Goal: Information Seeking & Learning: Learn about a topic

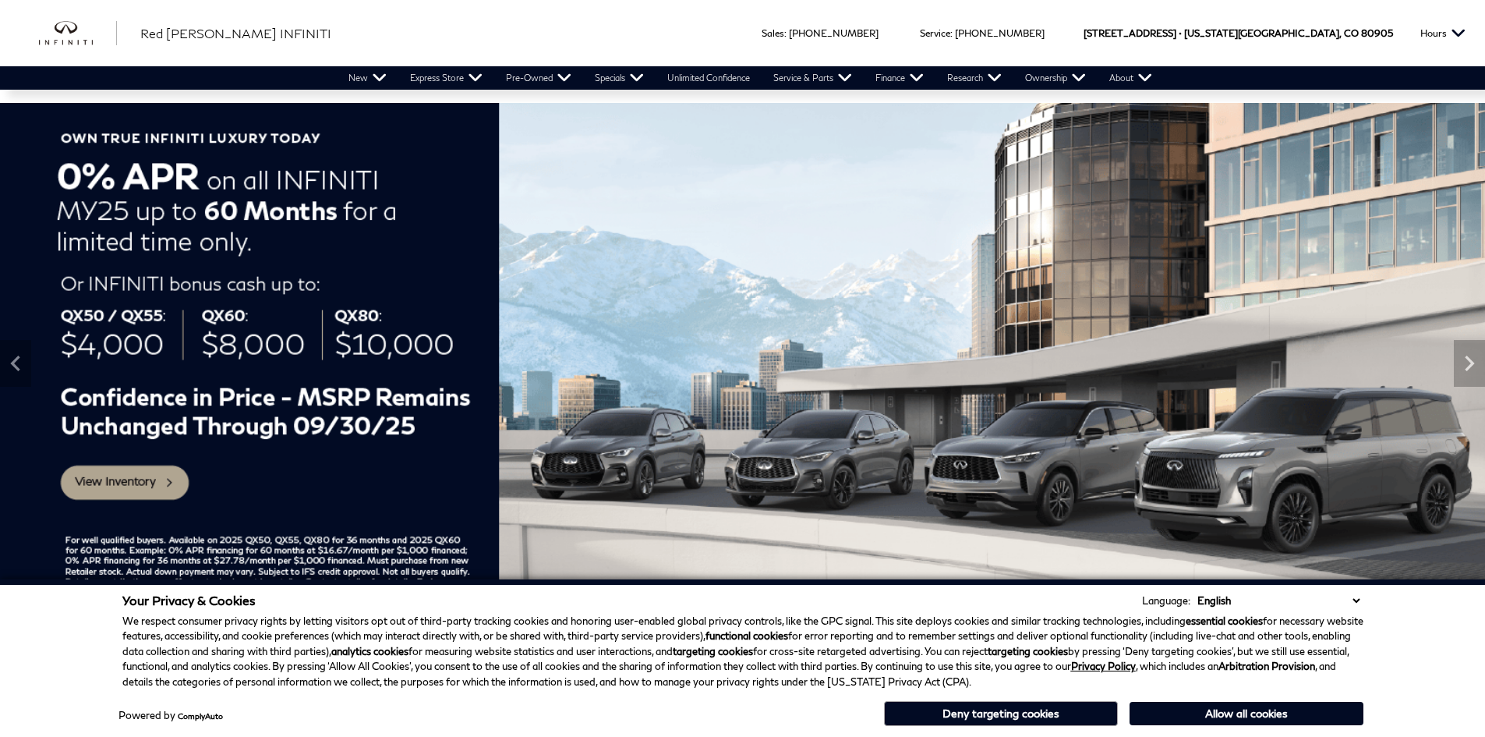
drag, startPoint x: 984, startPoint y: 719, endPoint x: 961, endPoint y: 735, distance: 28.5
click at [984, 719] on button "Deny targeting cookies" at bounding box center [1001, 713] width 234 height 25
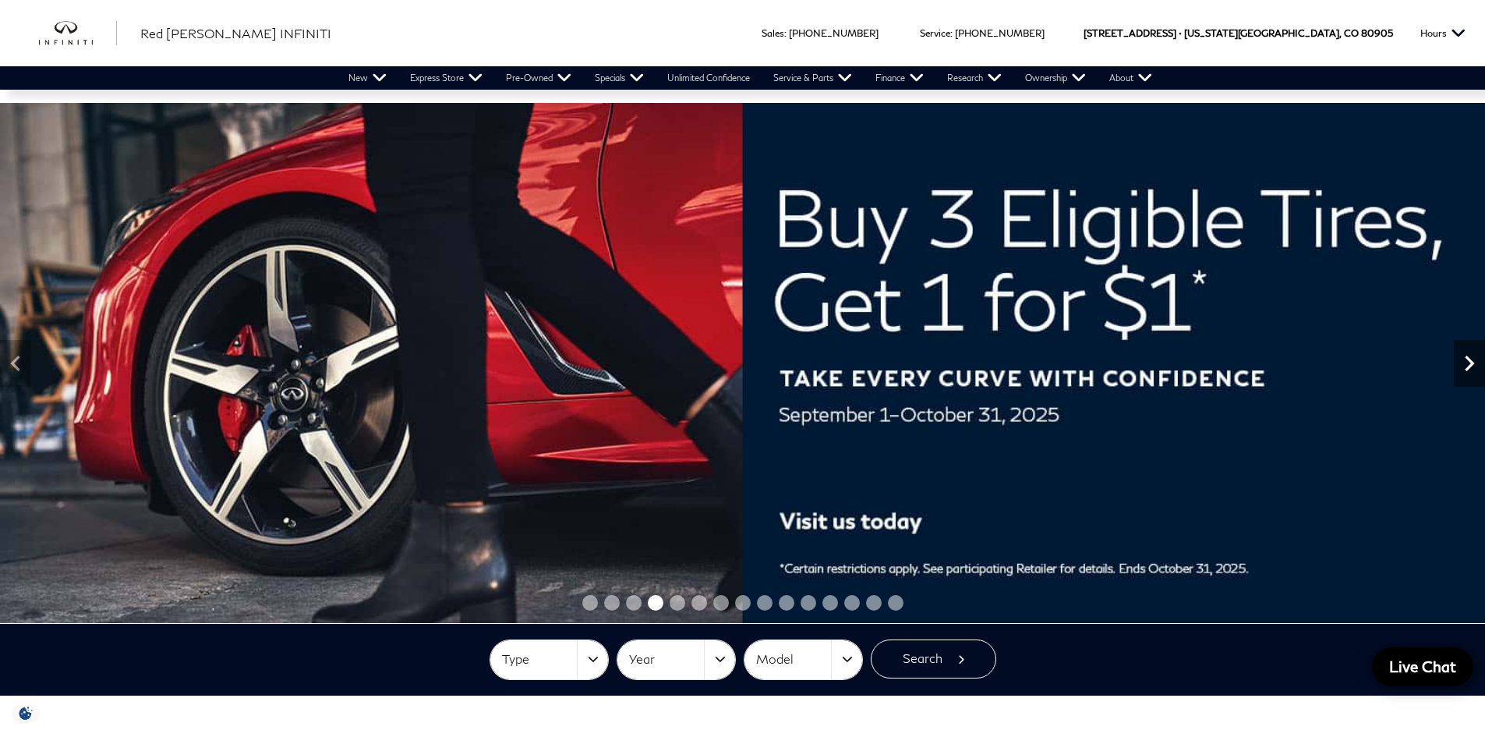
click at [1475, 373] on icon "Next" at bounding box center [1469, 363] width 31 height 31
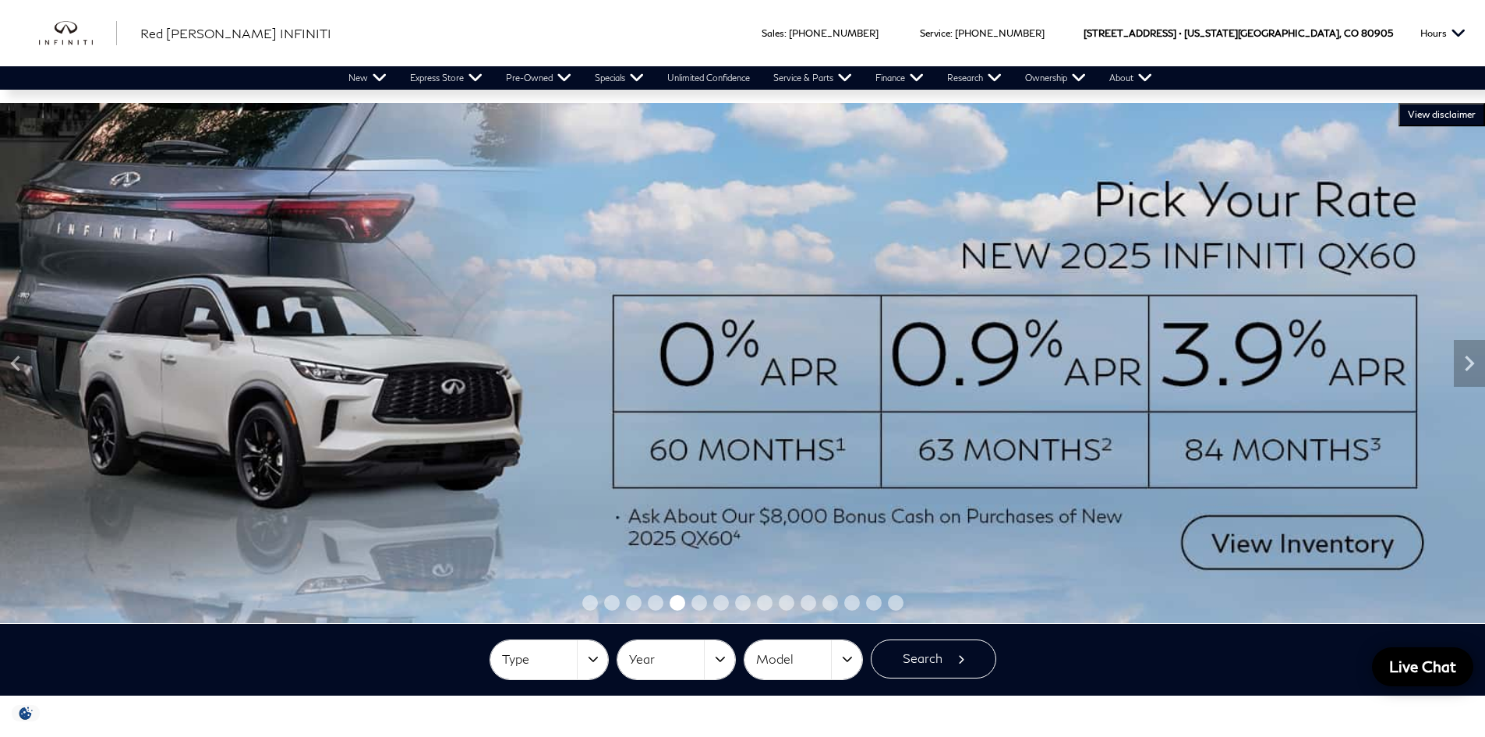
click at [1438, 116] on span "VIEW DISCLAIMER" at bounding box center [1442, 114] width 68 height 12
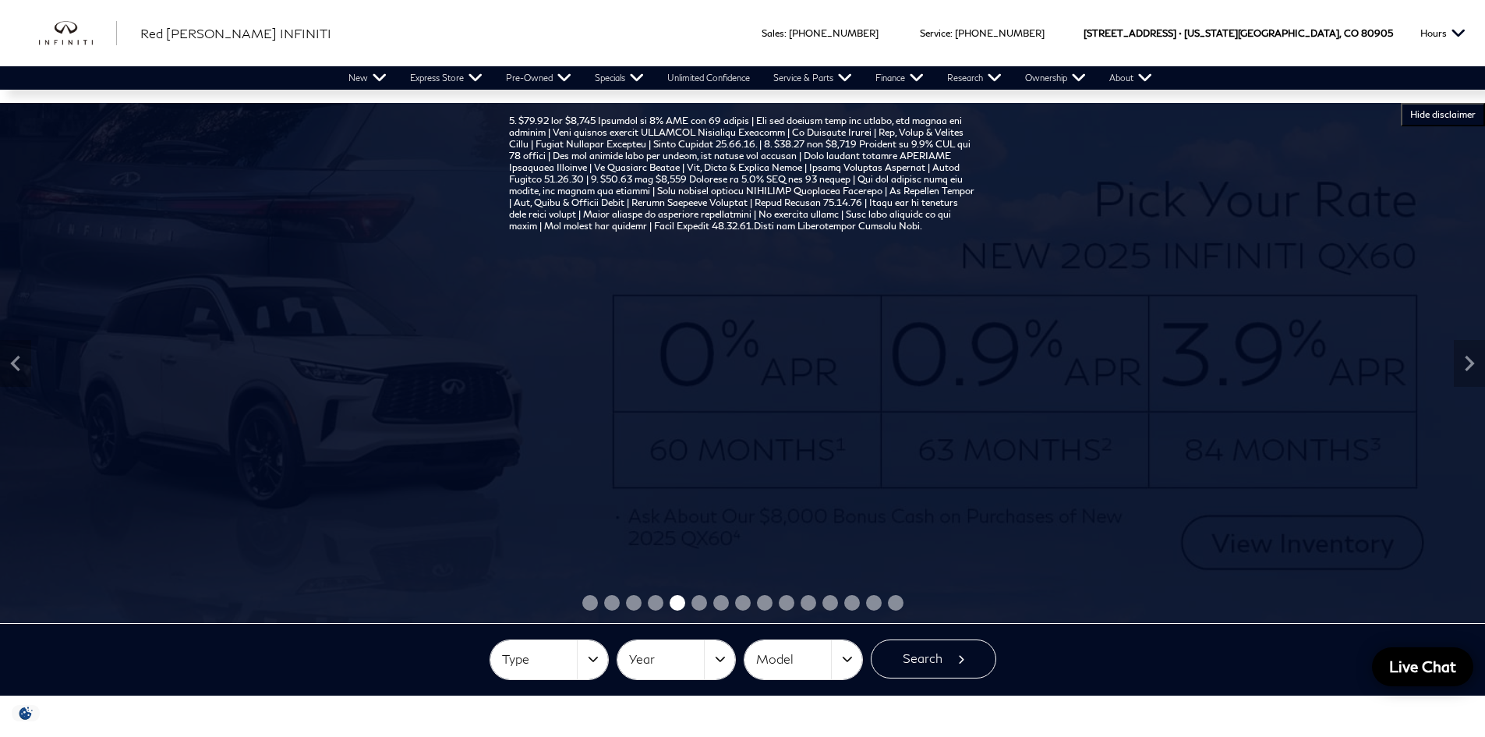
click at [1438, 116] on span "HIDE DISCLAIMER" at bounding box center [1442, 114] width 65 height 12
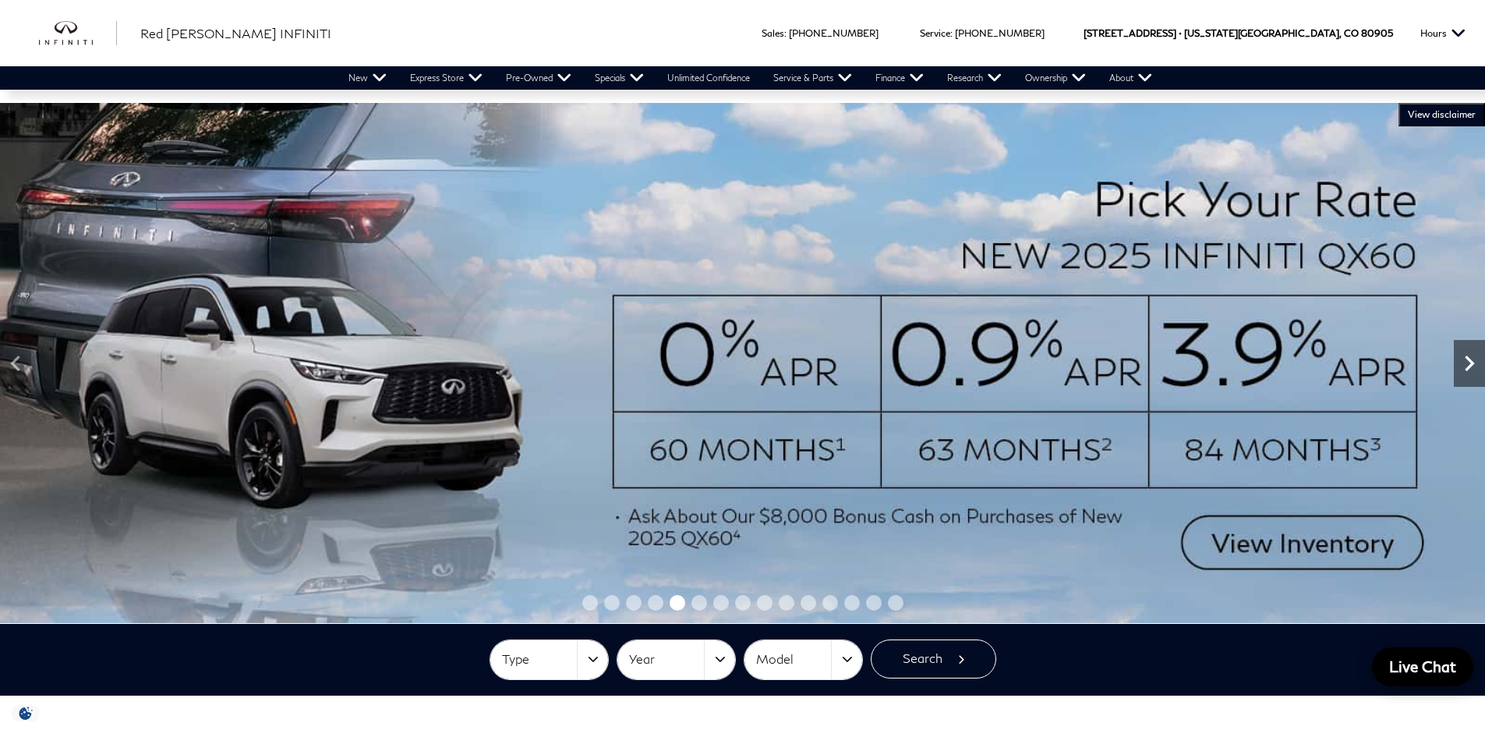
click at [1459, 373] on icon "Next" at bounding box center [1469, 363] width 31 height 31
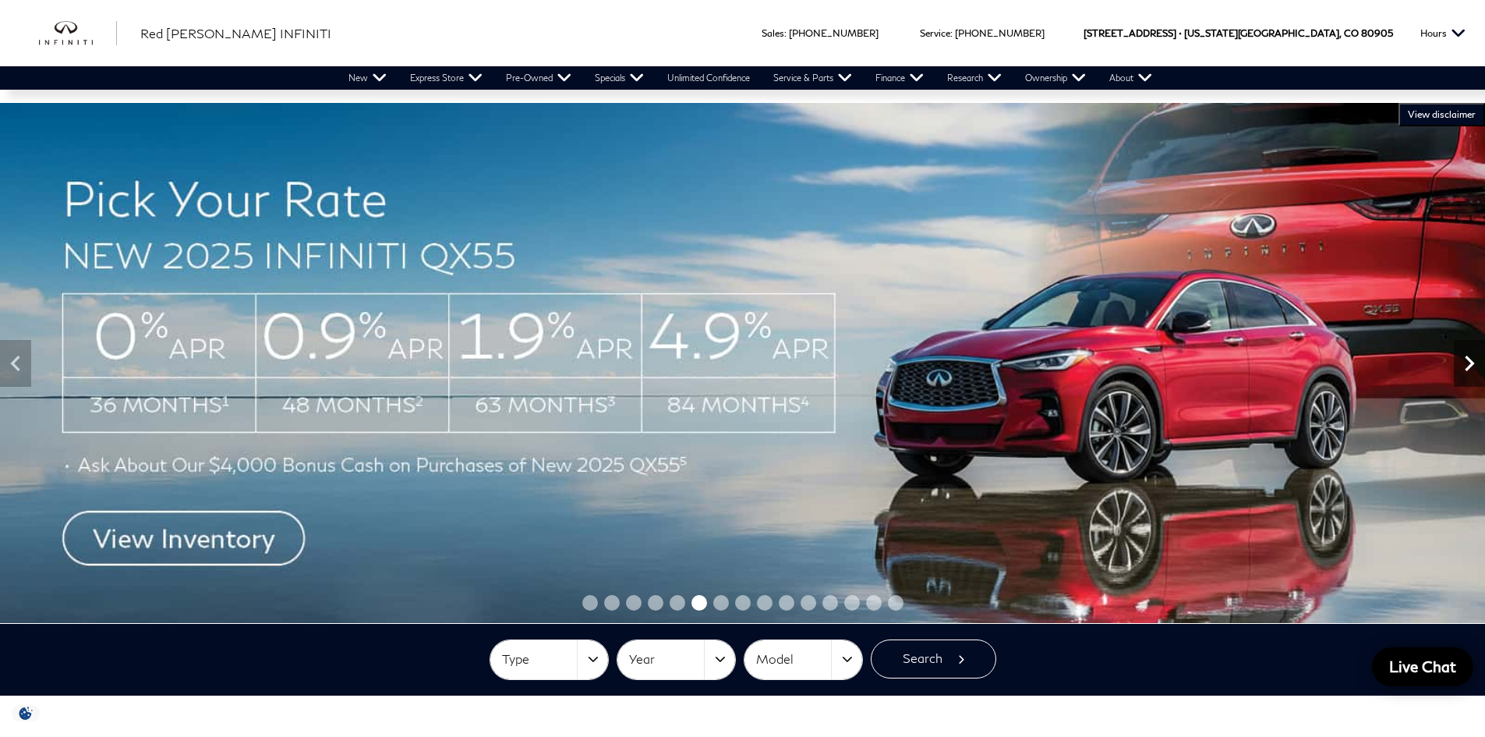
click at [1461, 372] on icon "Next" at bounding box center [1469, 363] width 31 height 31
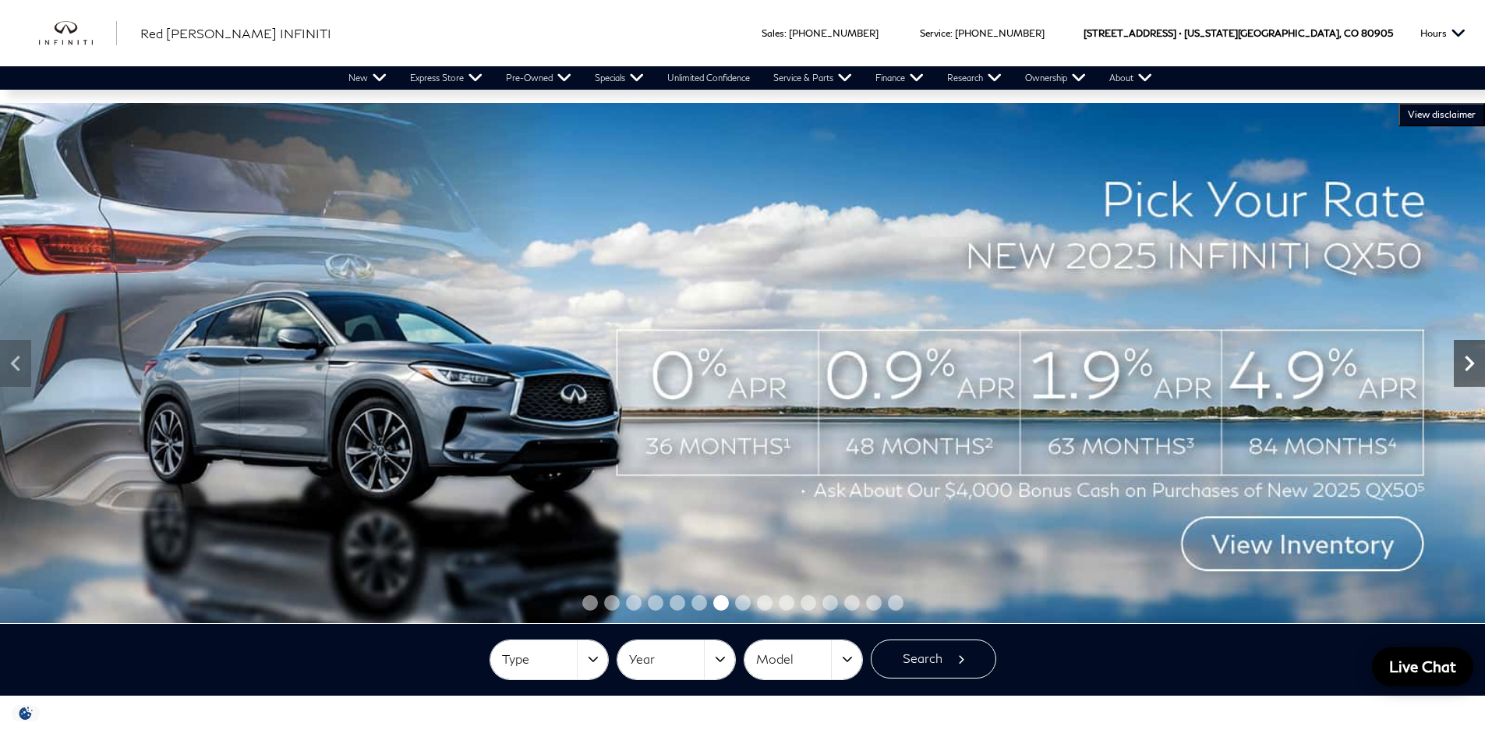
click at [1474, 362] on icon "Next" at bounding box center [1469, 363] width 31 height 31
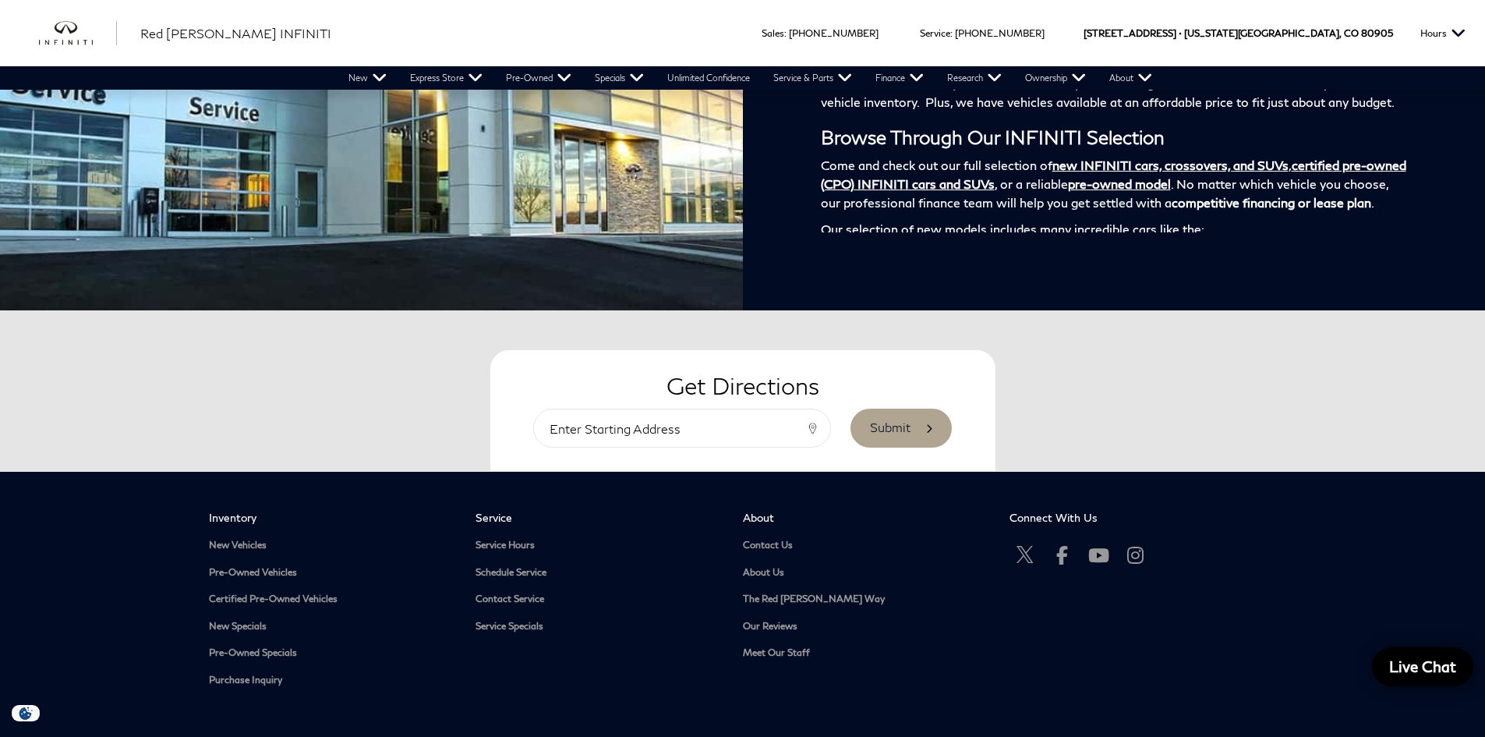
scroll to position [3056, 0]
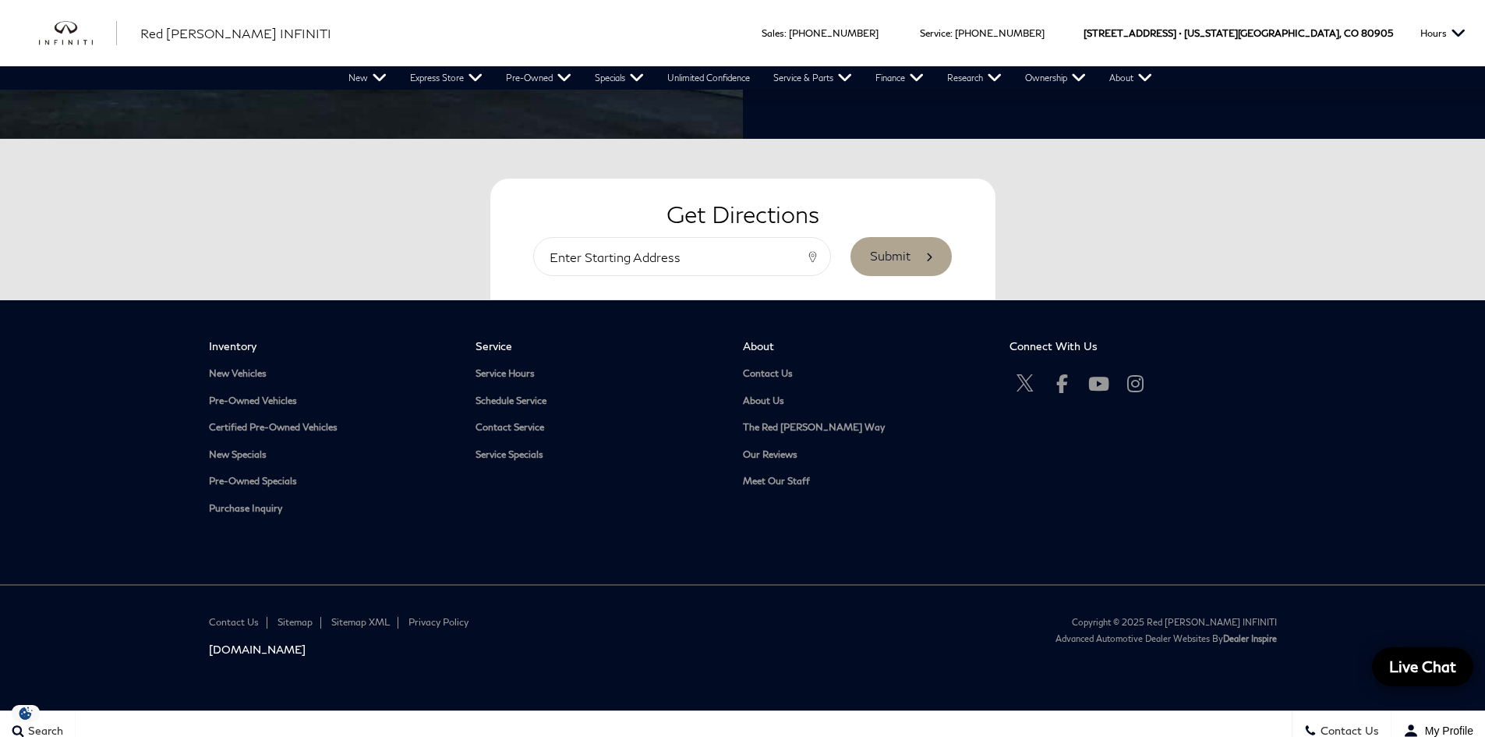
click at [528, 656] on footer "Contact Us Sitemap Sitemap XML Privacy Policy Infinitiusa.com Copyright © 2025 …" at bounding box center [742, 647] width 1485 height 126
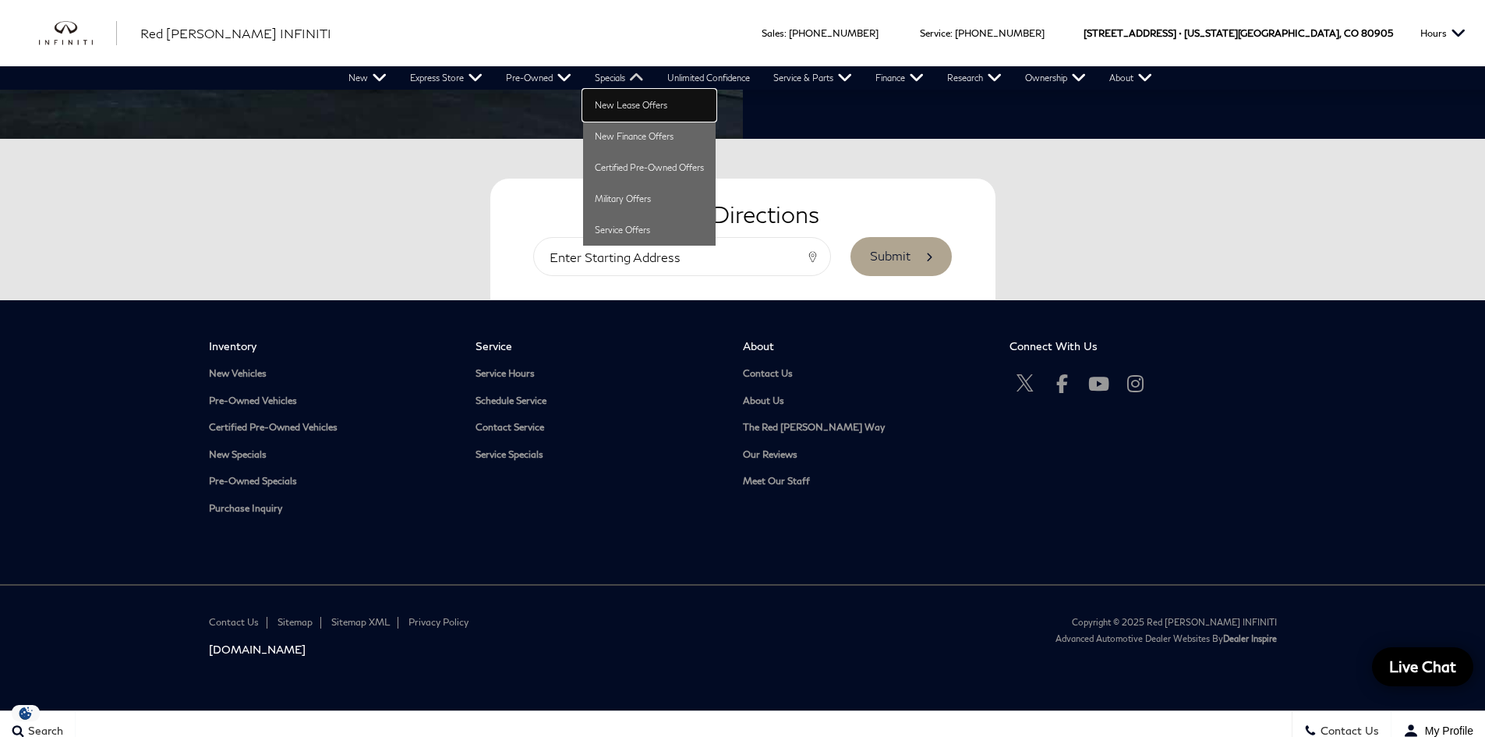
click at [609, 108] on link "New Lease Offers" at bounding box center [649, 105] width 133 height 31
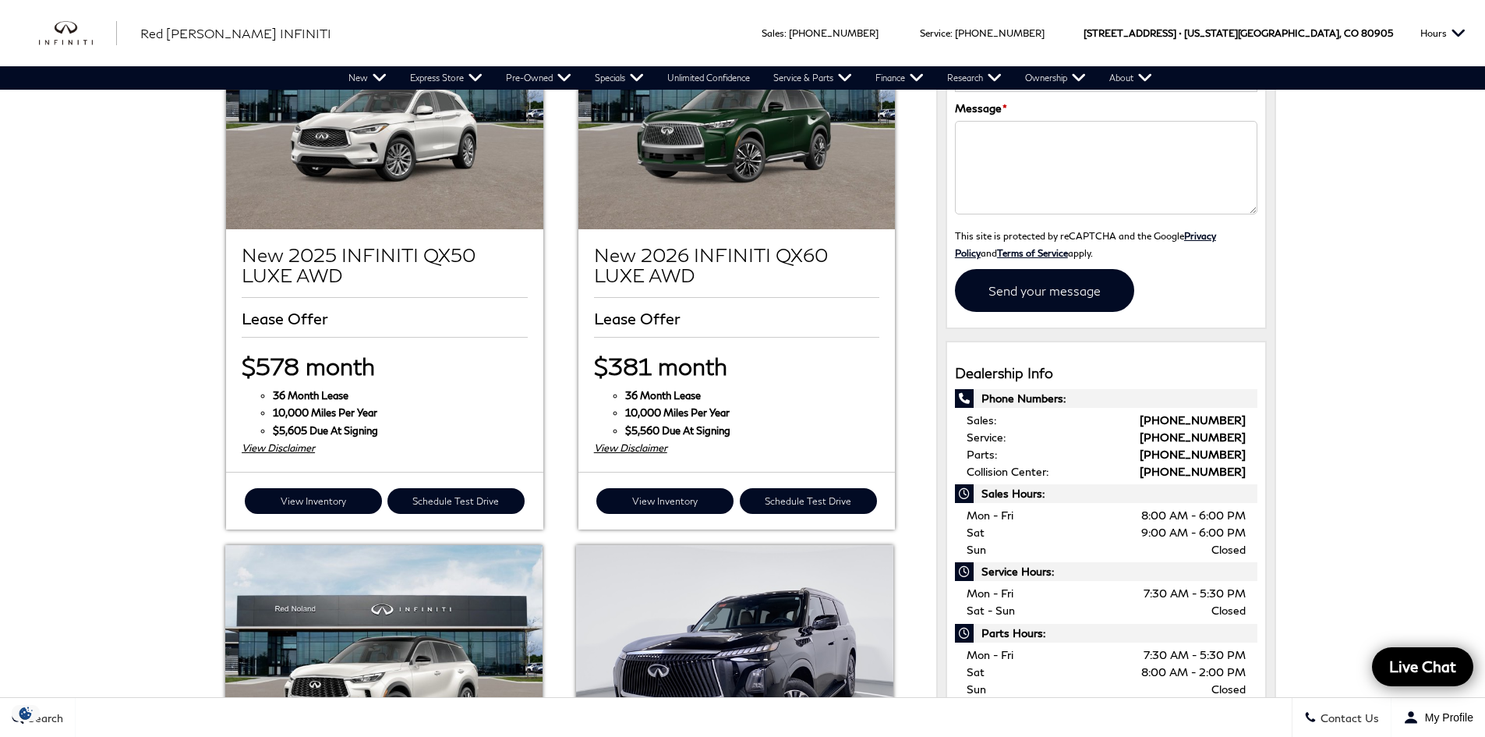
scroll to position [390, 0]
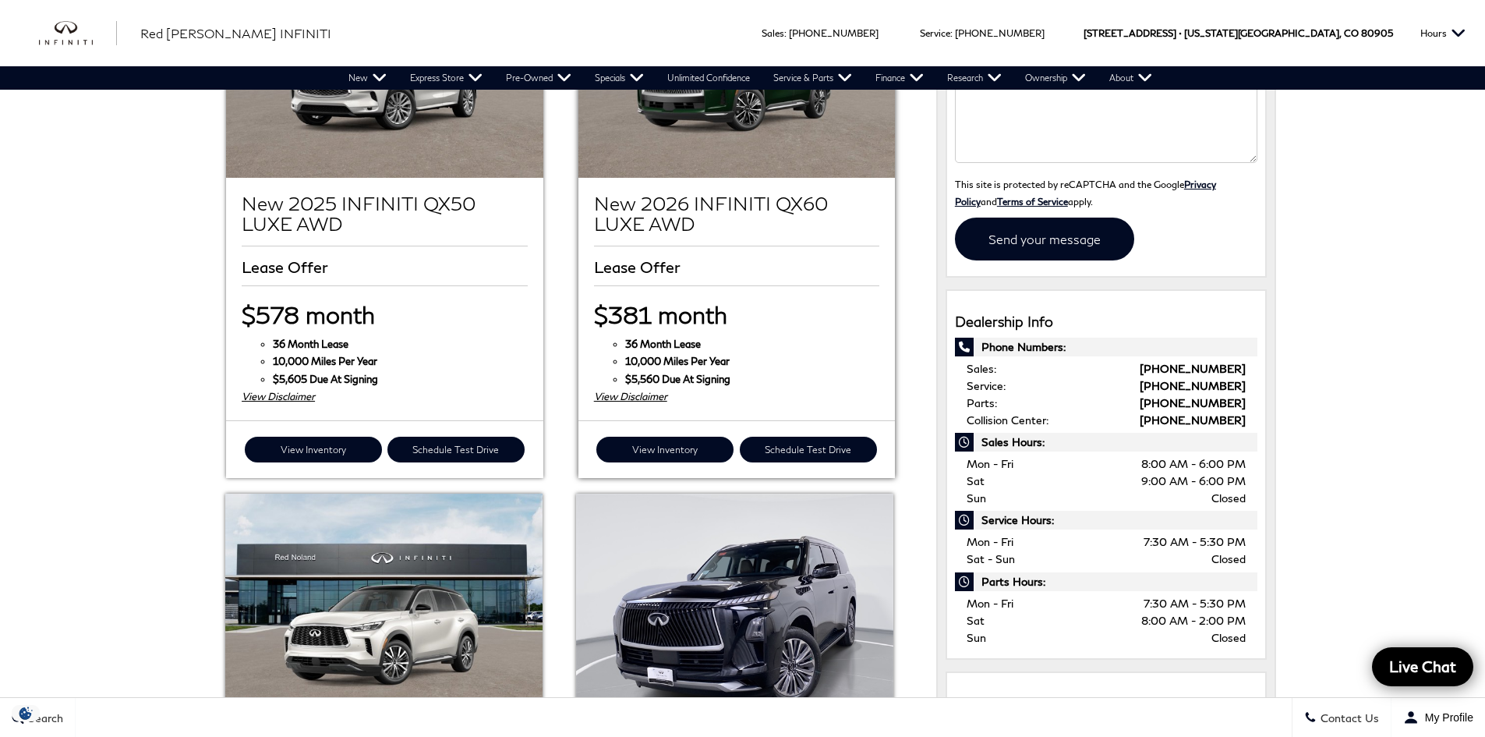
click at [617, 400] on div "View Disclaimer" at bounding box center [736, 395] width 285 height 17
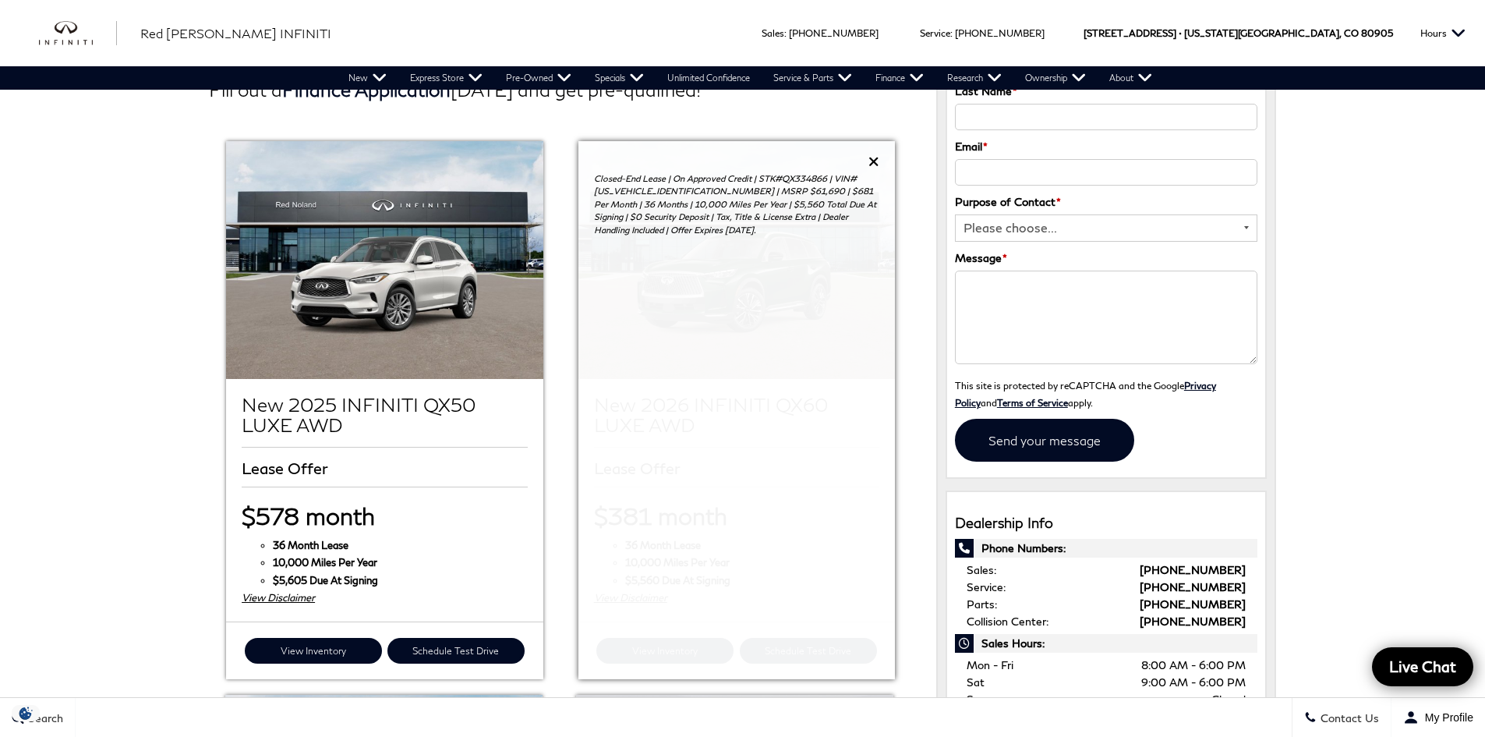
scroll to position [156, 0]
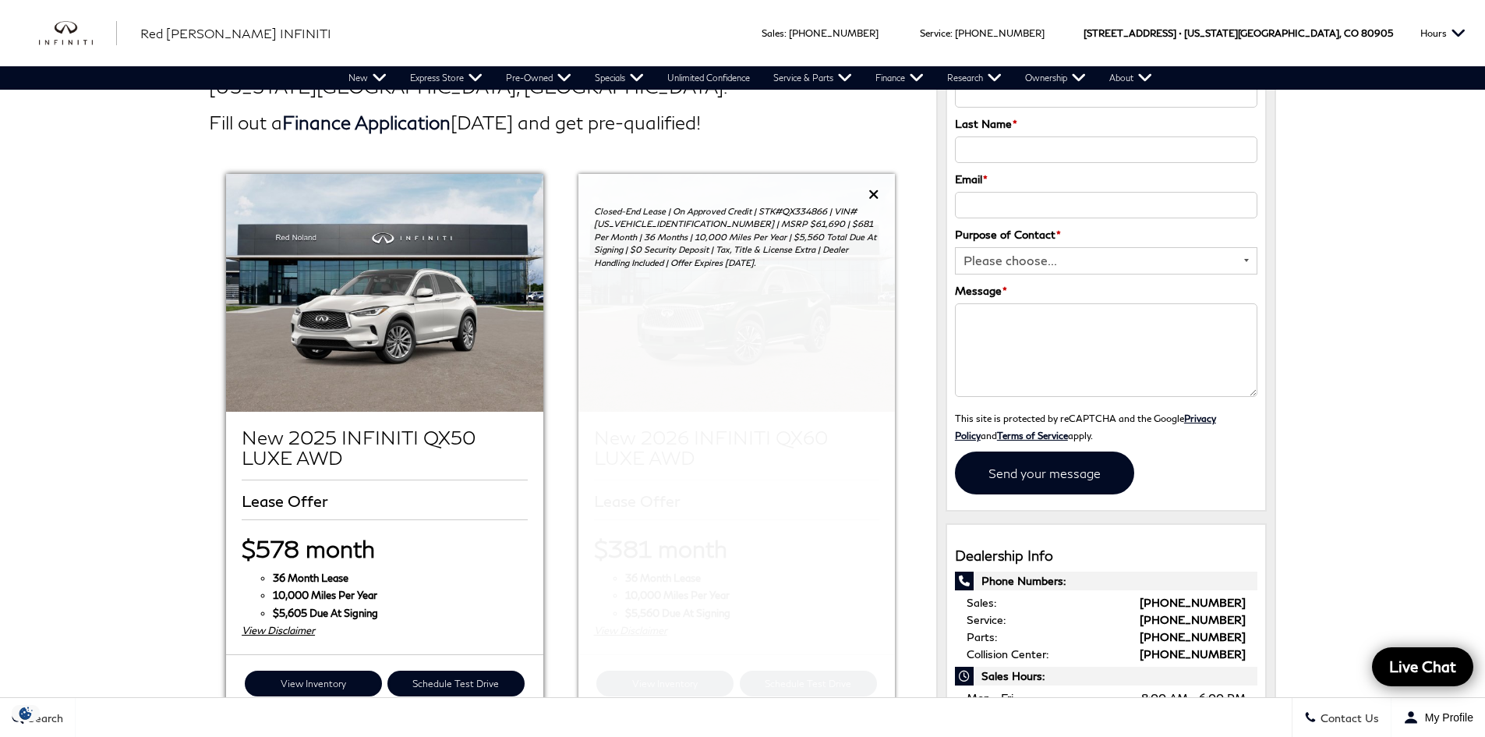
click at [288, 637] on div "View Disclaimer" at bounding box center [384, 629] width 285 height 17
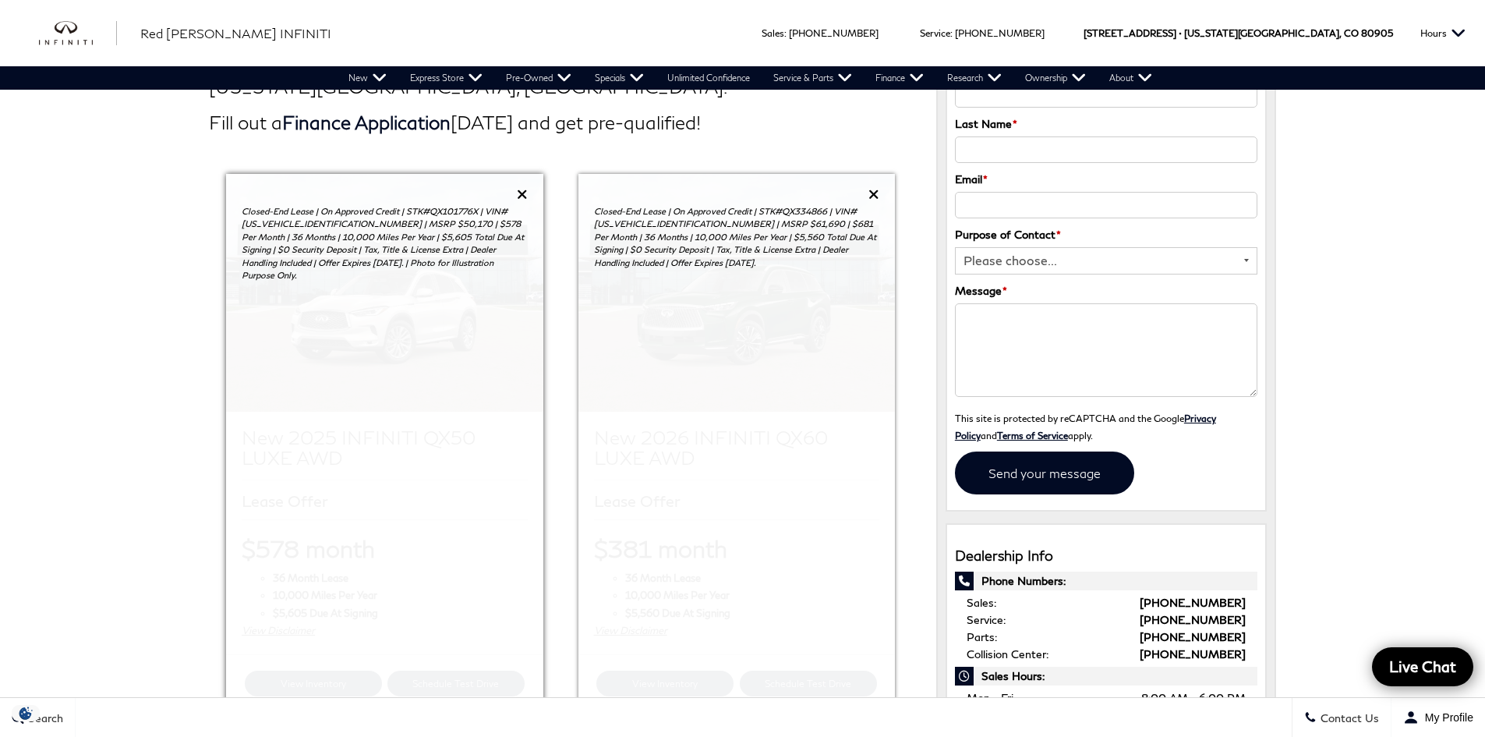
click at [515, 193] on div "Closed-End Lease | On Approved Credit | STK#QX101776X | VIN# [US_VEHICLE_IDENTI…" at bounding box center [384, 240] width 316 height 132
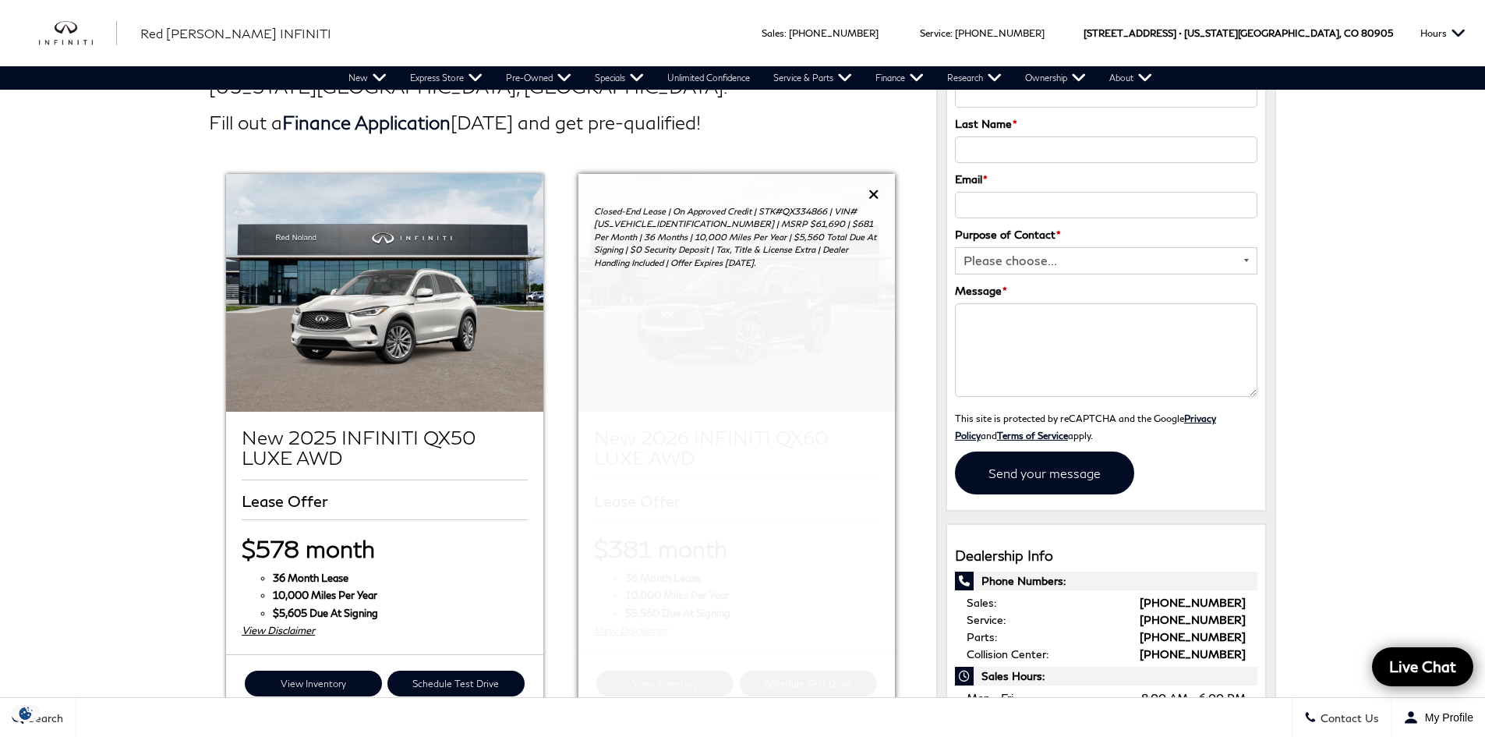
click at [662, 221] on p "Closed-End Lease | On Approved Credit | STK#QX334866 | VIN# [US_VEHICLE_IDENTIF…" at bounding box center [736, 237] width 285 height 65
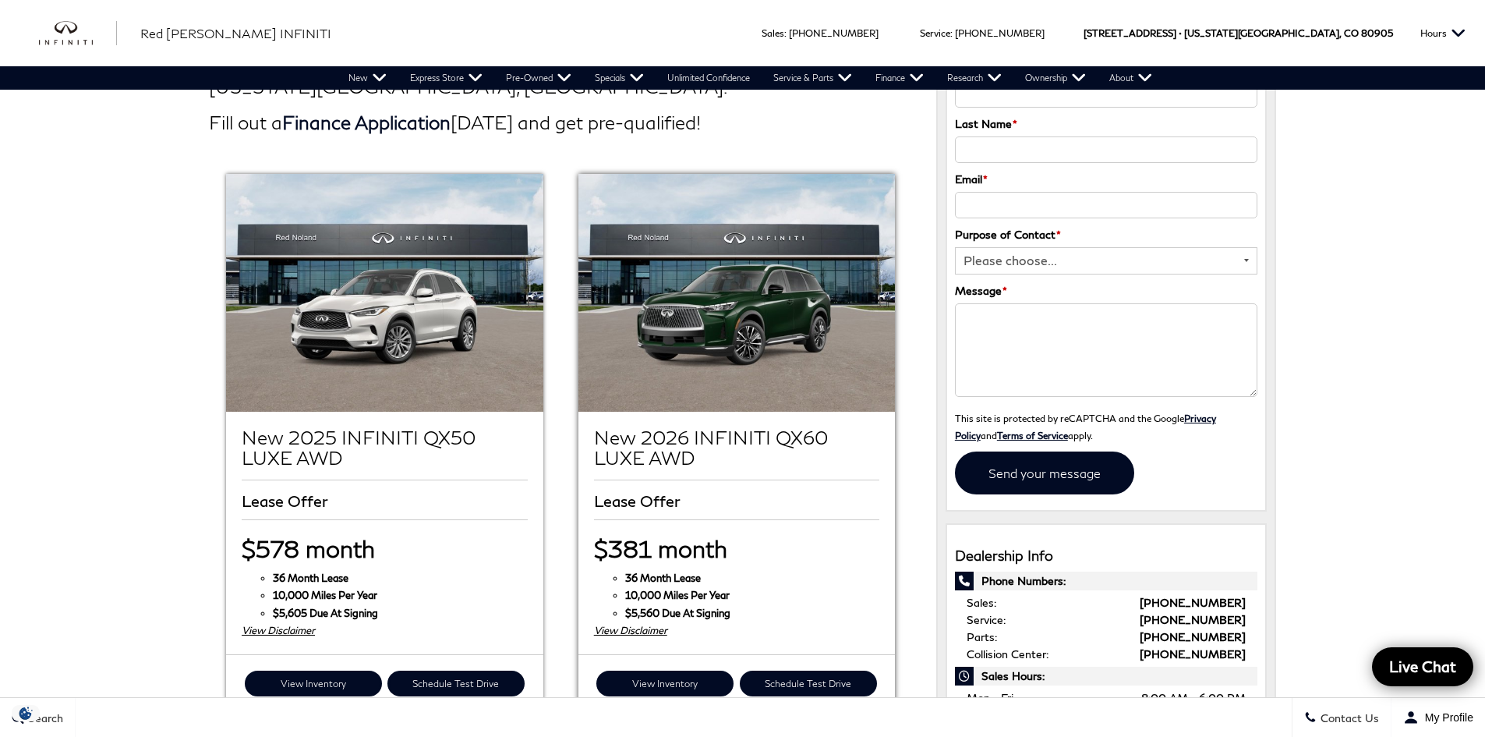
click at [662, 221] on p "Closed-End Lease | On Approved Credit | STK#QX334866 | VIN# [US_VEHICLE_IDENTIF…" at bounding box center [736, 237] width 285 height 65
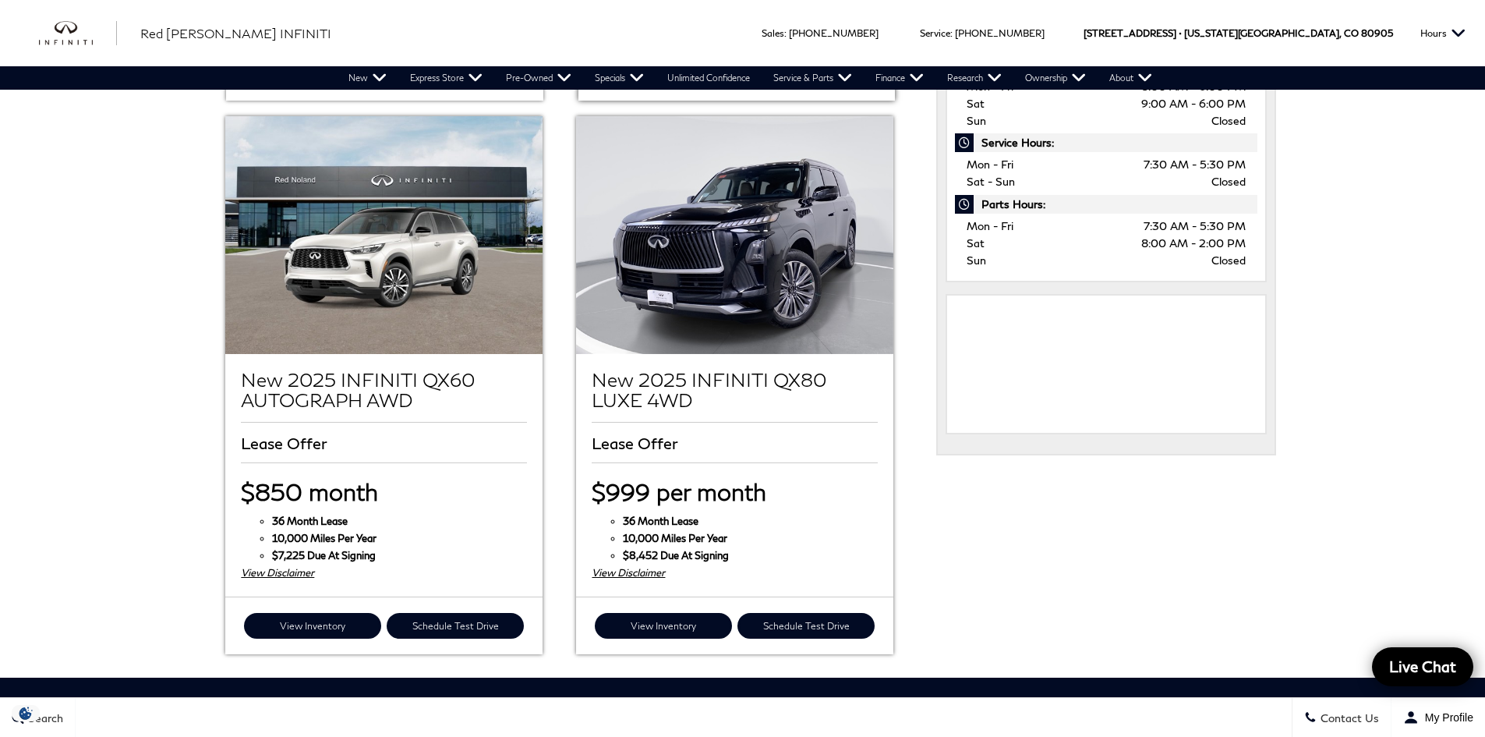
scroll to position [299, 0]
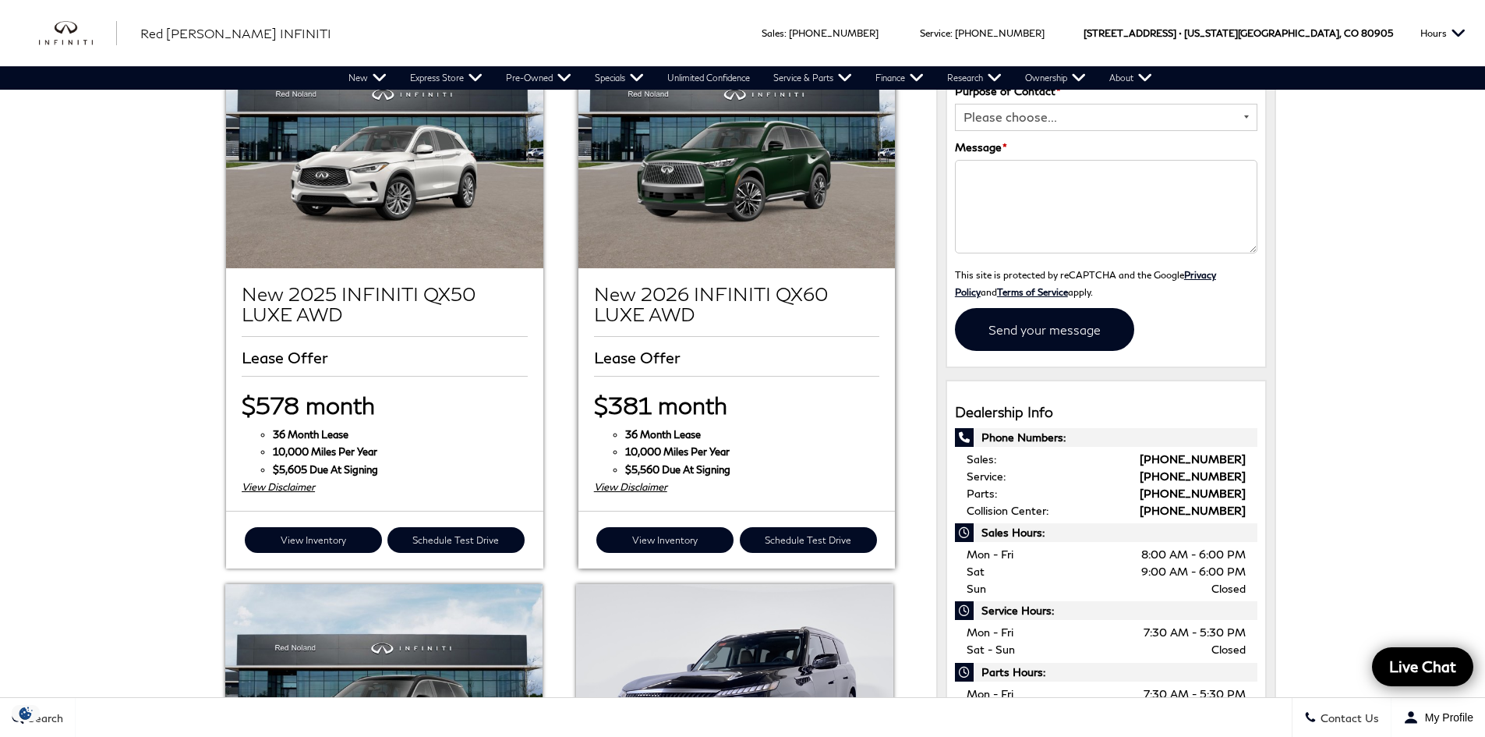
click at [627, 492] on div "View Disclaimer" at bounding box center [736, 486] width 285 height 17
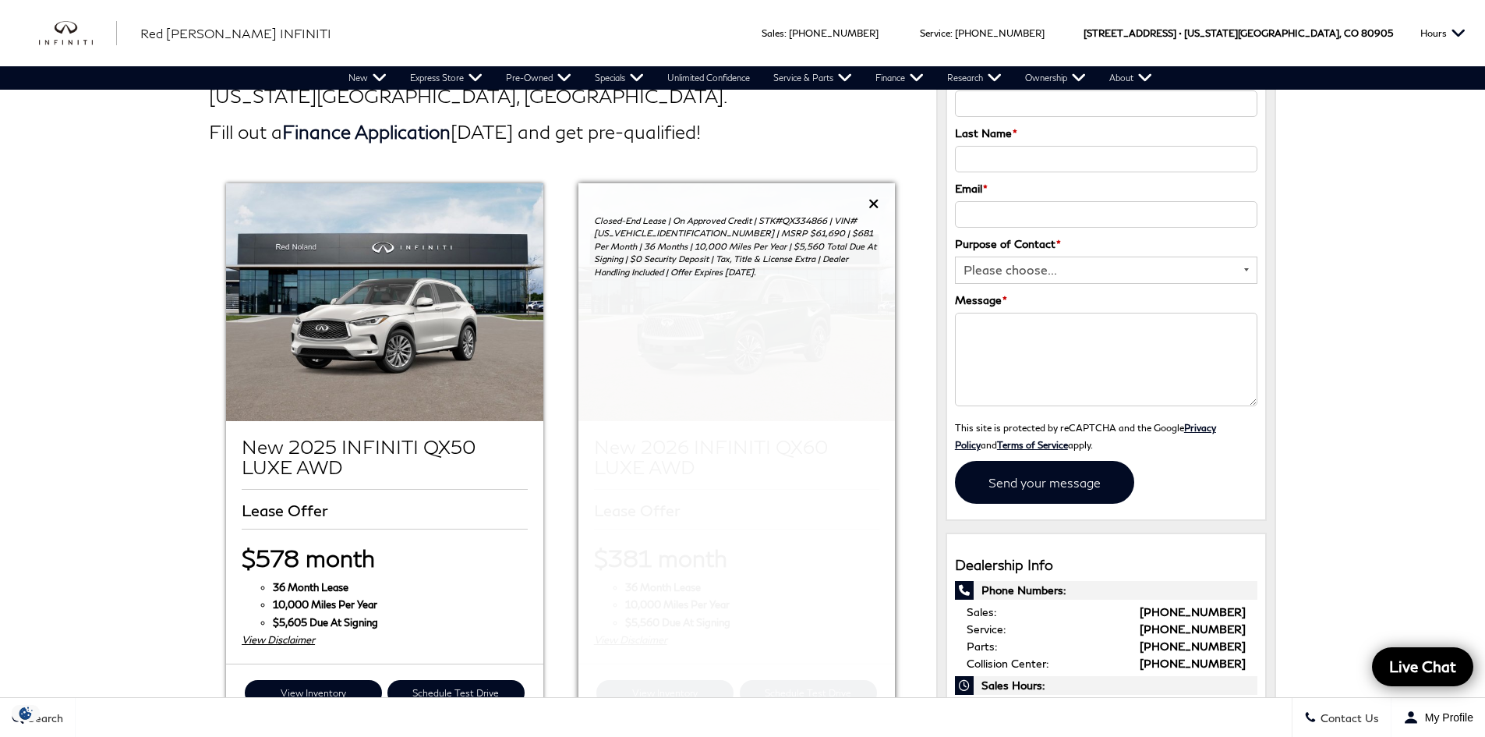
scroll to position [143, 0]
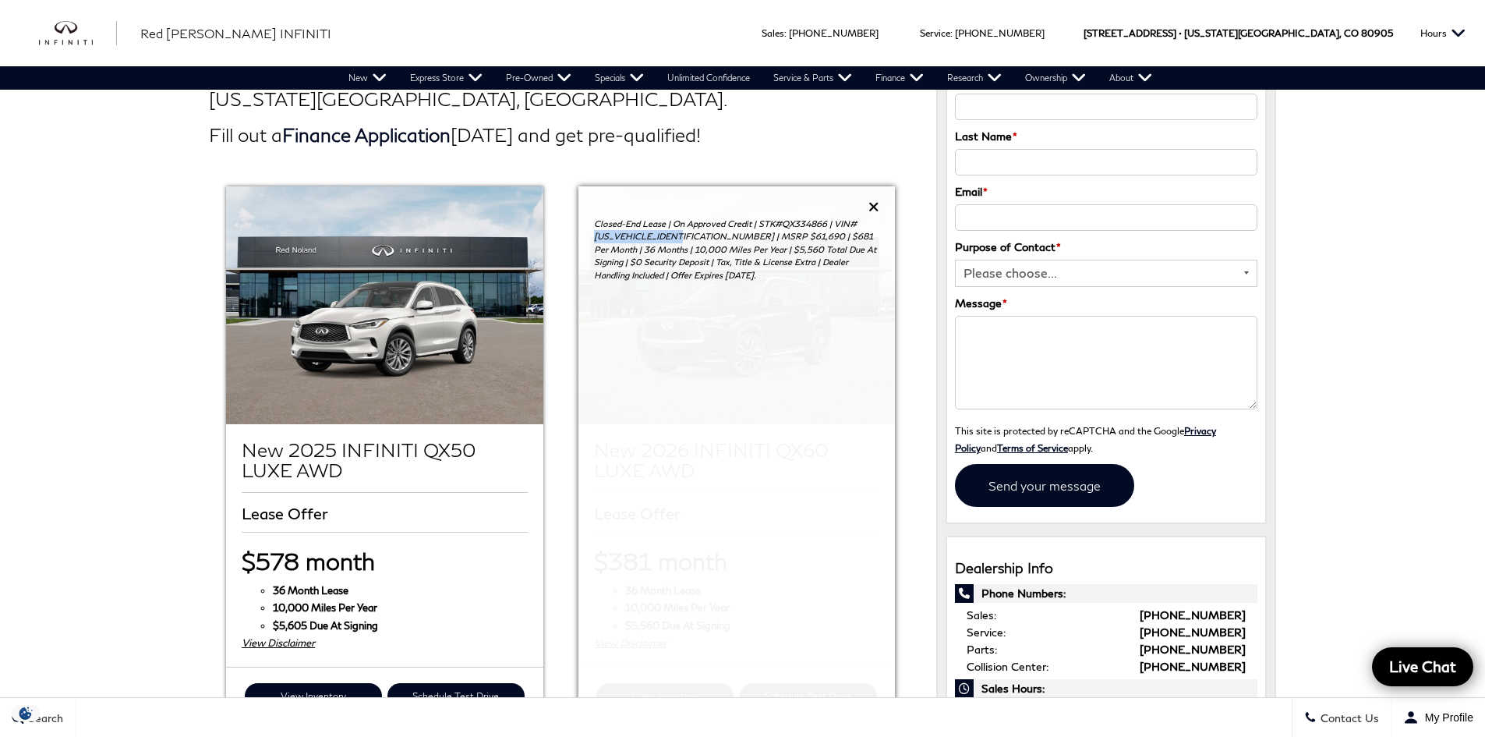
copy p "[US_VEHICLE_IDENTIFICATION_NUMBER]"
drag, startPoint x: 688, startPoint y: 238, endPoint x: 592, endPoint y: 233, distance: 96.8
click at [592, 233] on div "Closed-End Lease | On Approved Credit | STK#QX334866 | VIN# [US_VEHICLE_IDENTIF…" at bounding box center [736, 245] width 316 height 119
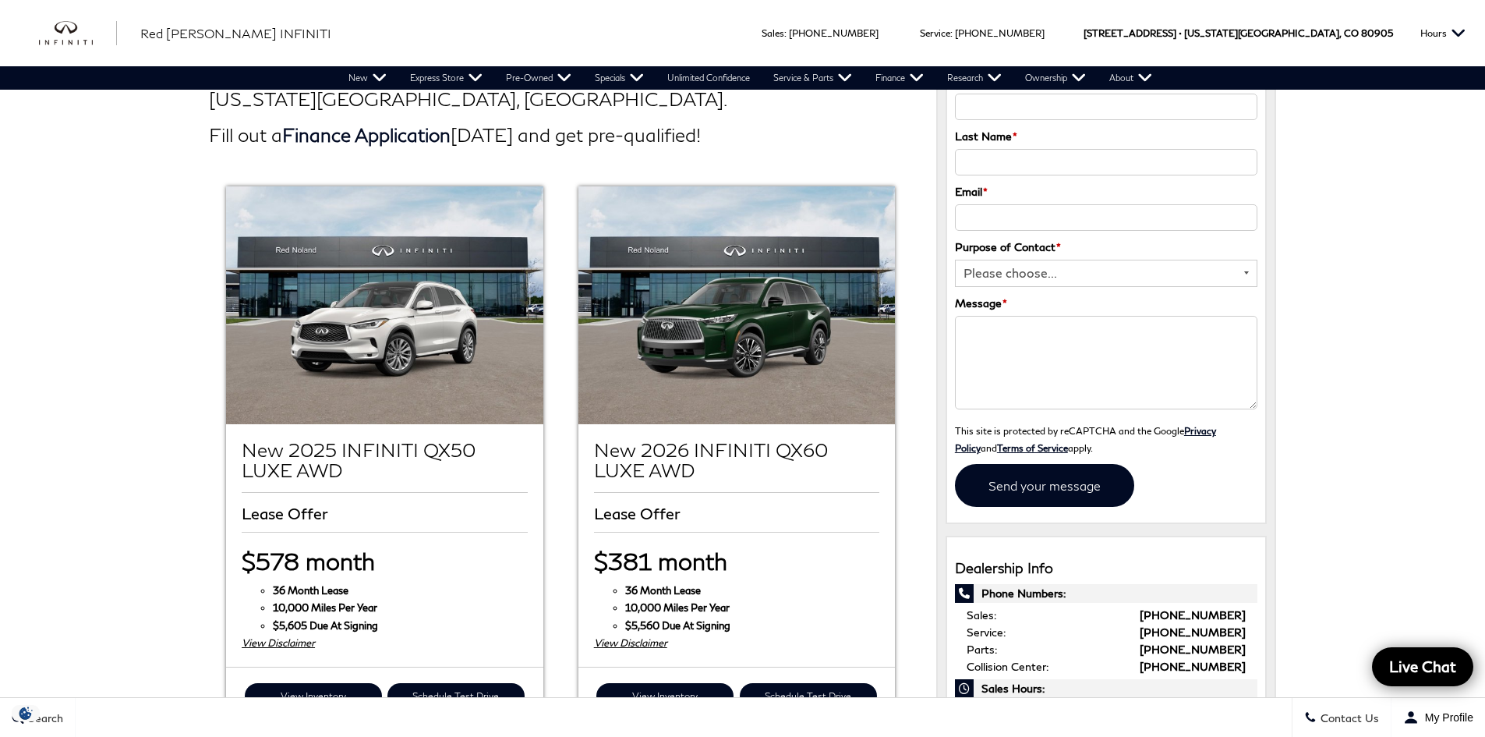
click at [809, 139] on h2 "Fill out a Finance Application [DATE] and get pre-qualified!" at bounding box center [561, 135] width 704 height 20
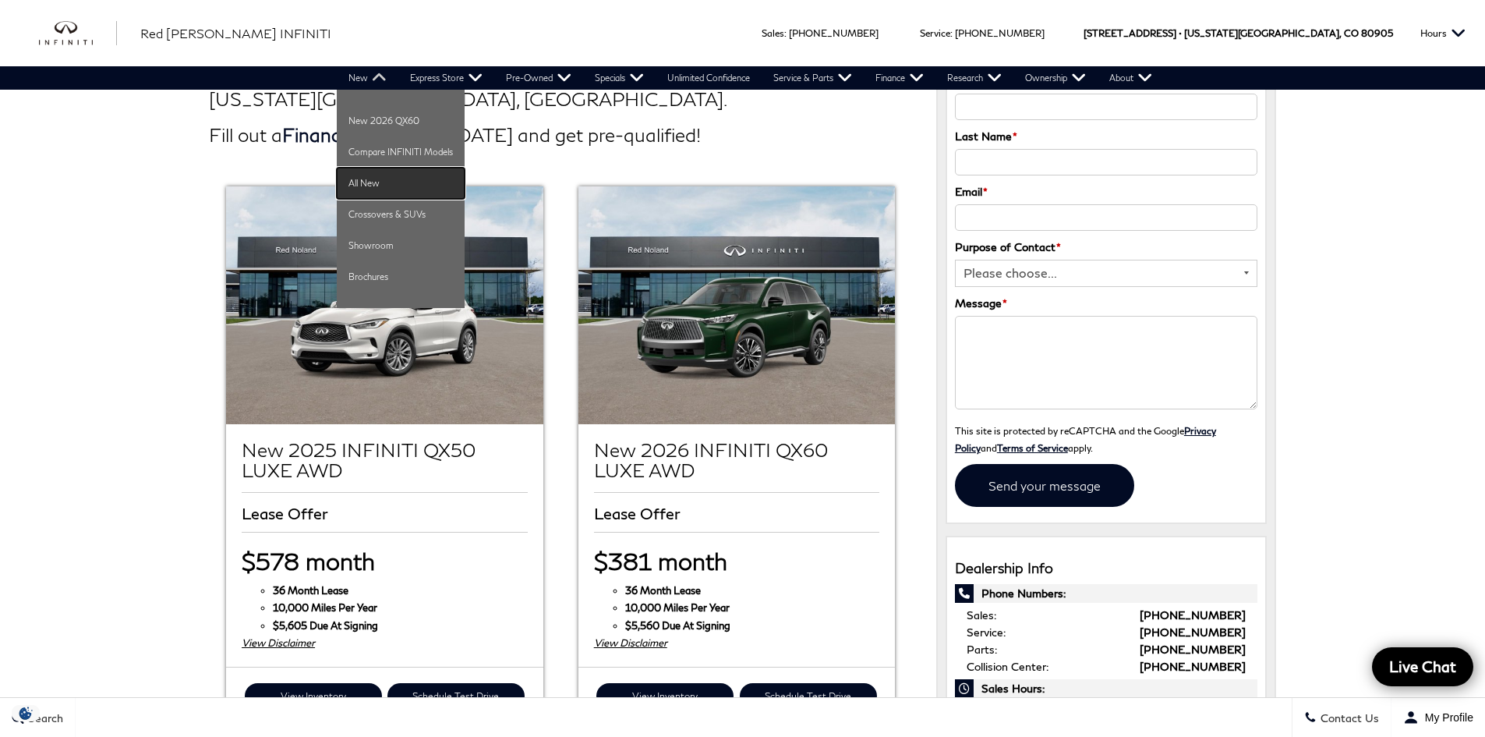
click at [362, 184] on link "All New" at bounding box center [401, 183] width 128 height 31
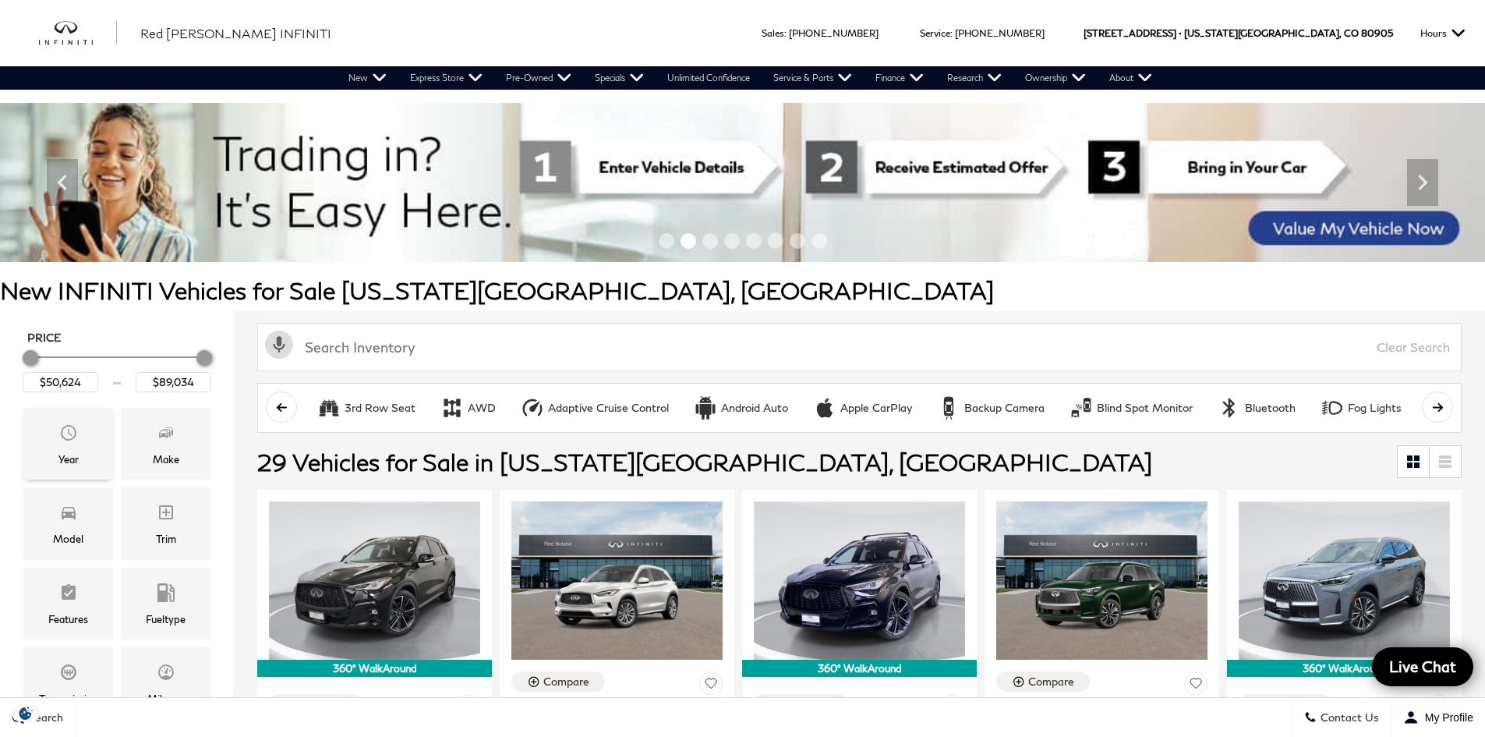
click at [67, 444] on span "Year" at bounding box center [68, 434] width 19 height 31
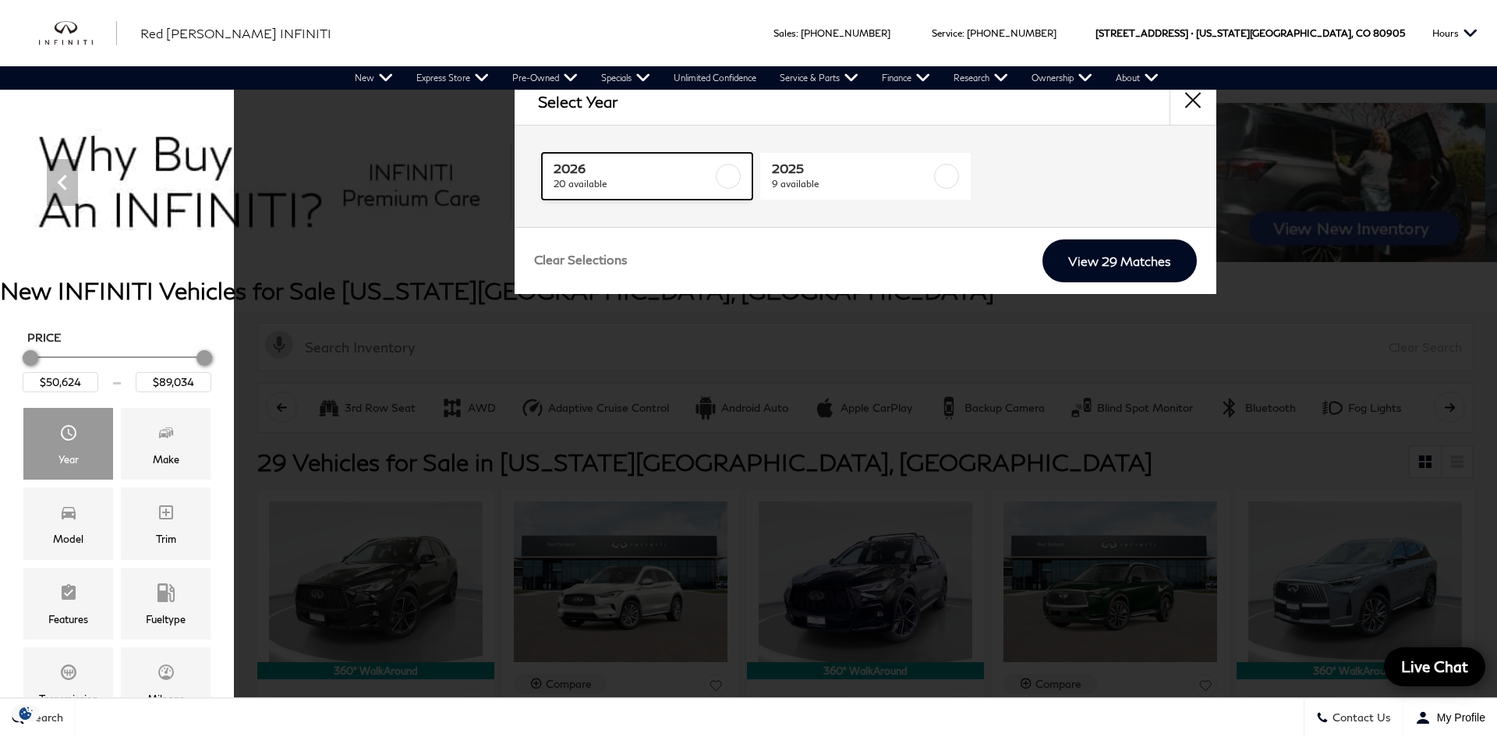
click at [726, 177] on label at bounding box center [728, 176] width 25 height 25
type input "$60,379"
type input "$69,319"
checkbox input "true"
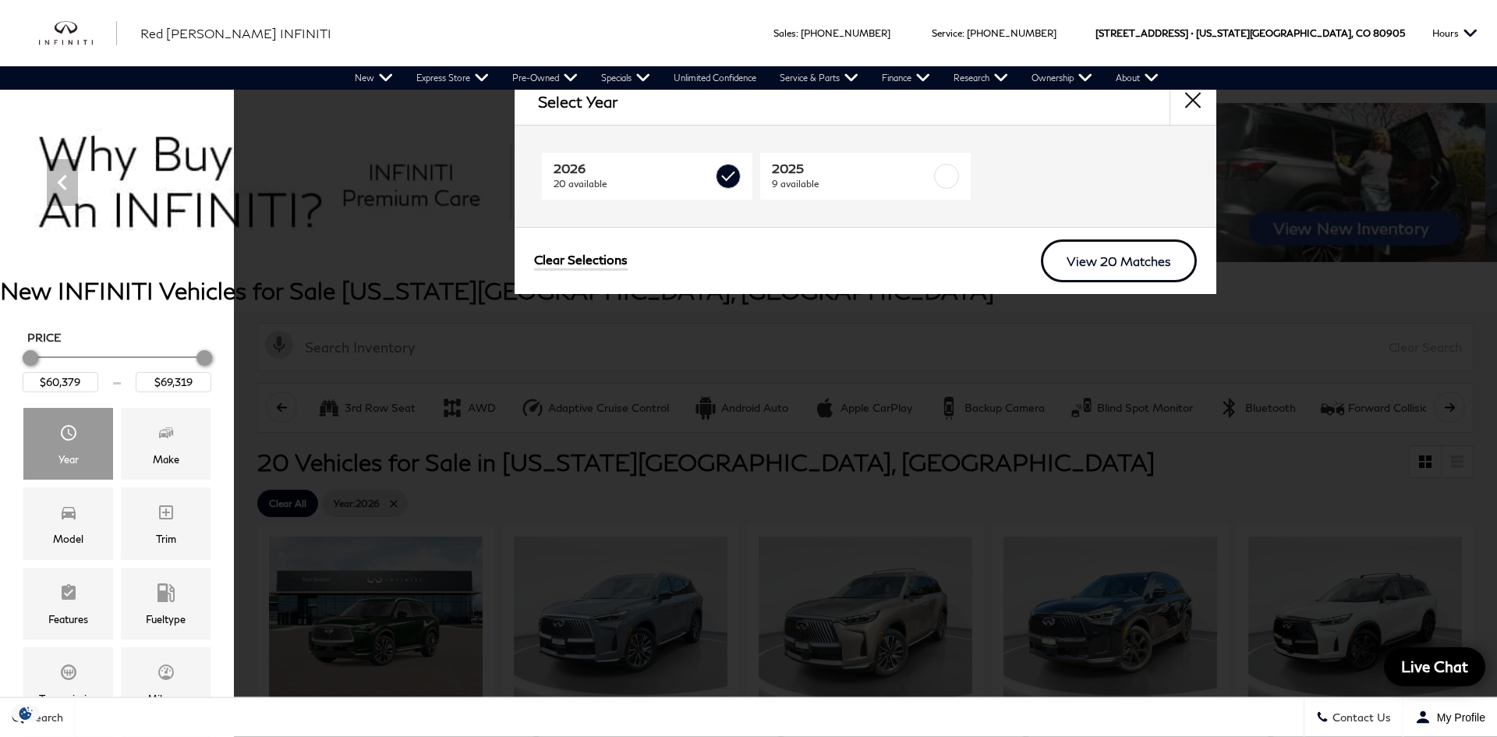
click at [1081, 263] on link "View 20 Matches" at bounding box center [1119, 260] width 156 height 43
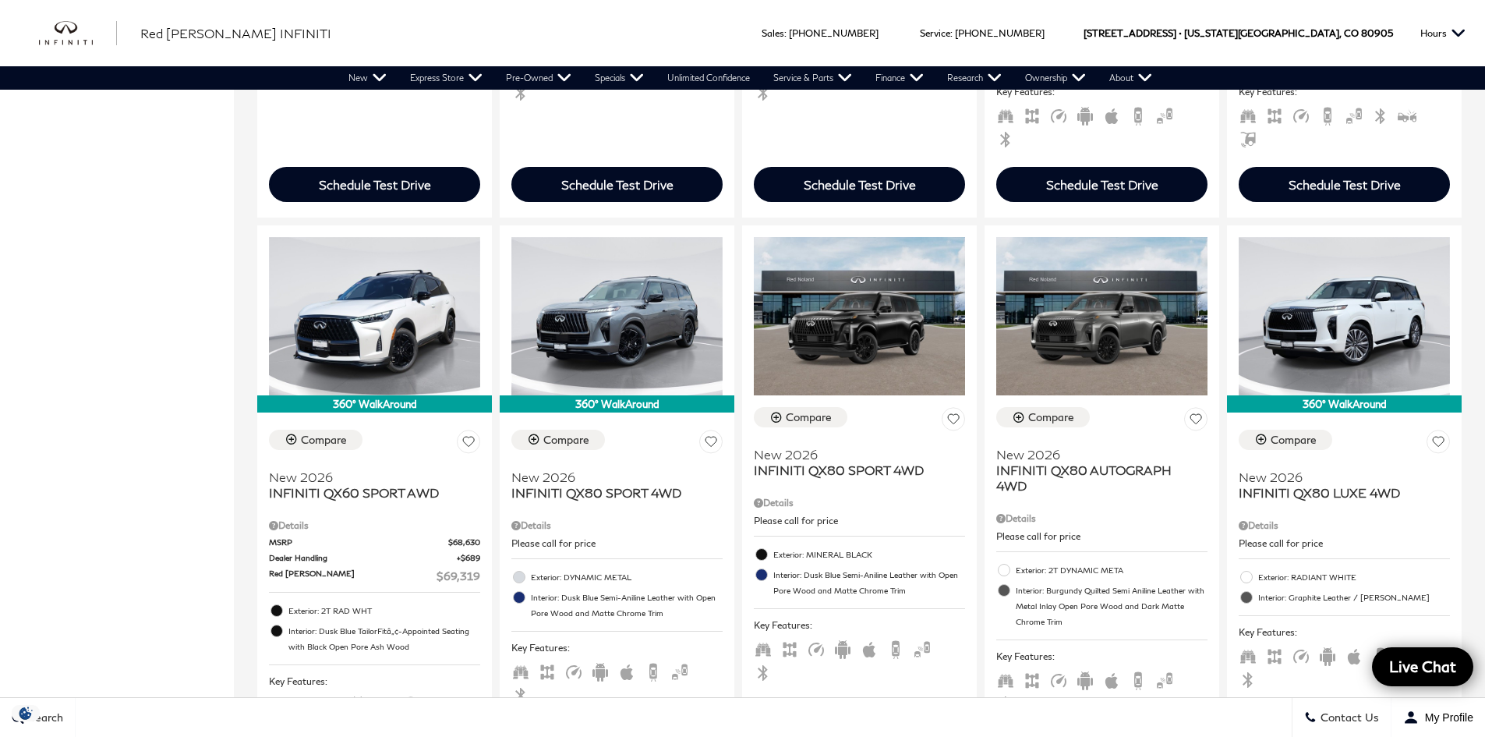
scroll to position [1013, 0]
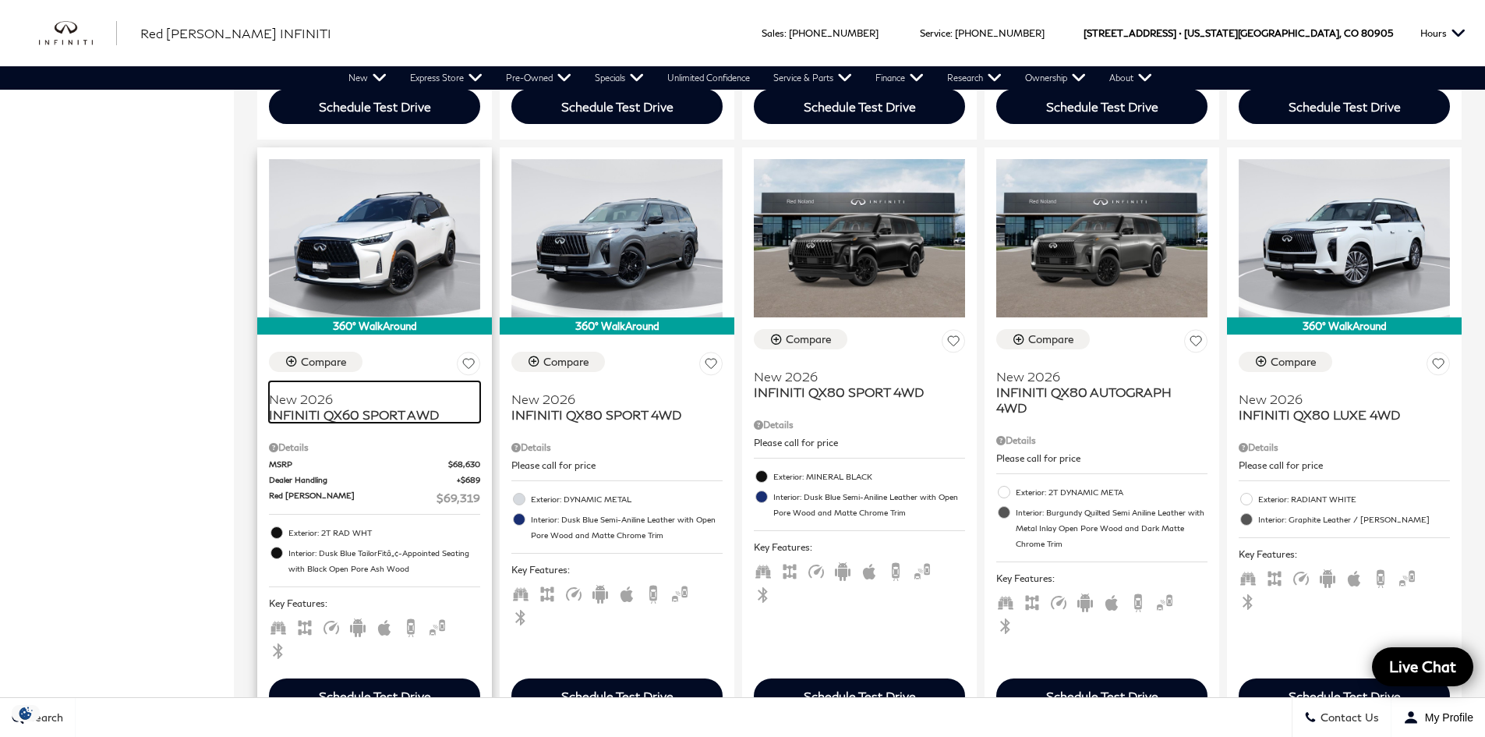
click at [368, 407] on span "INFINITI QX60 SPORT AWD" at bounding box center [369, 415] width 200 height 16
click at [358, 407] on span "INFINITI QX60 SPORT AWD" at bounding box center [369, 415] width 200 height 16
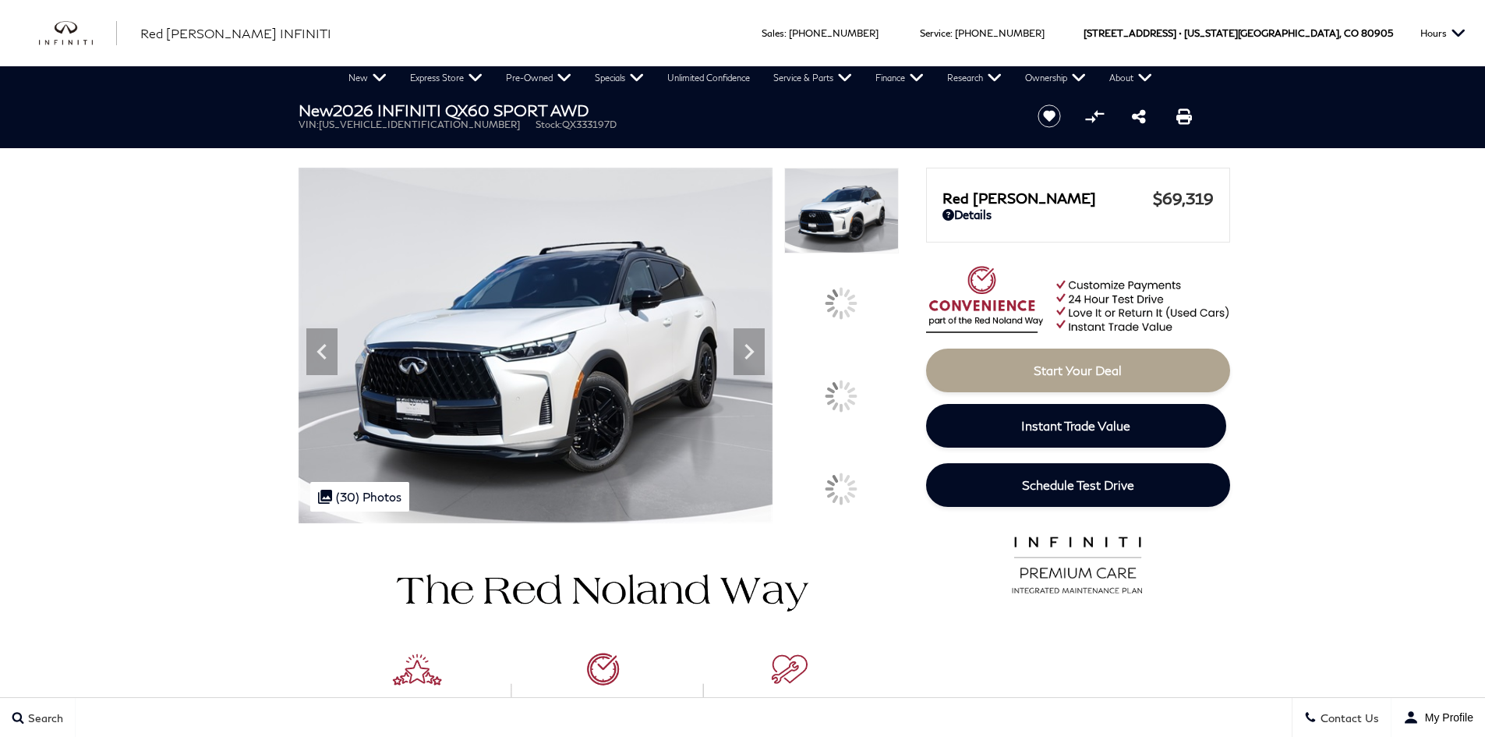
click at [379, 123] on span "5N1AL1FW4TC333197" at bounding box center [419, 124] width 201 height 12
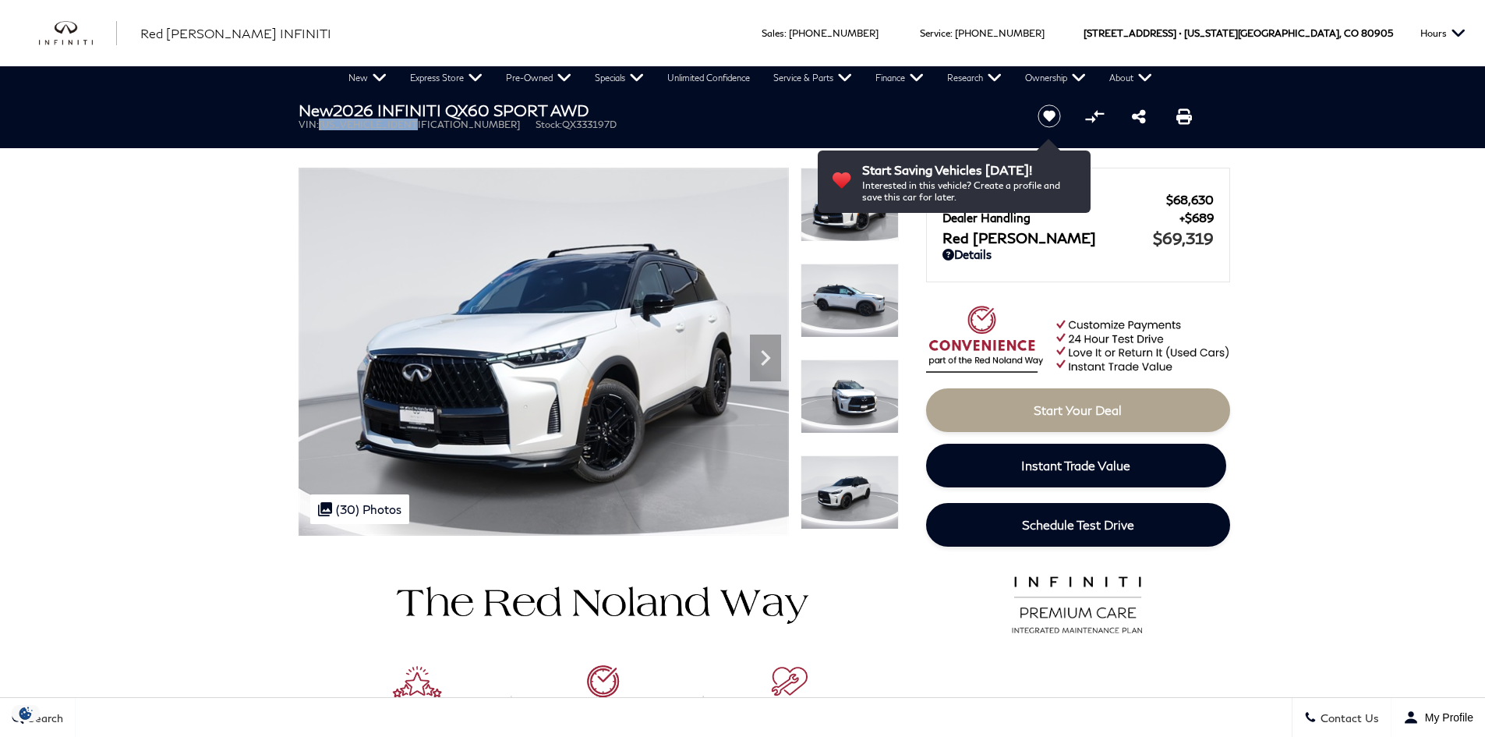
copy span "5N1AL1FW4TC333197"
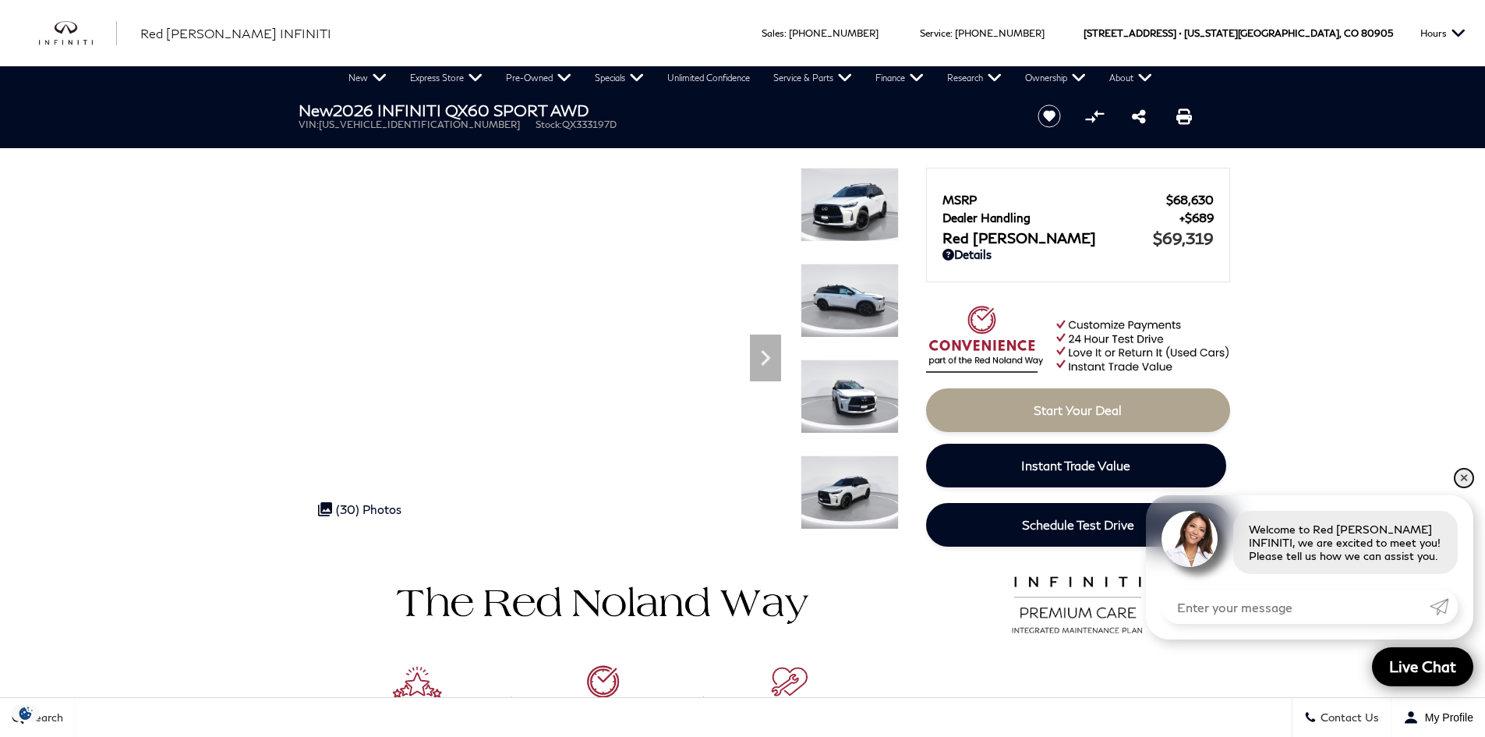
click at [1461, 476] on link "✕" at bounding box center [1464, 477] width 19 height 19
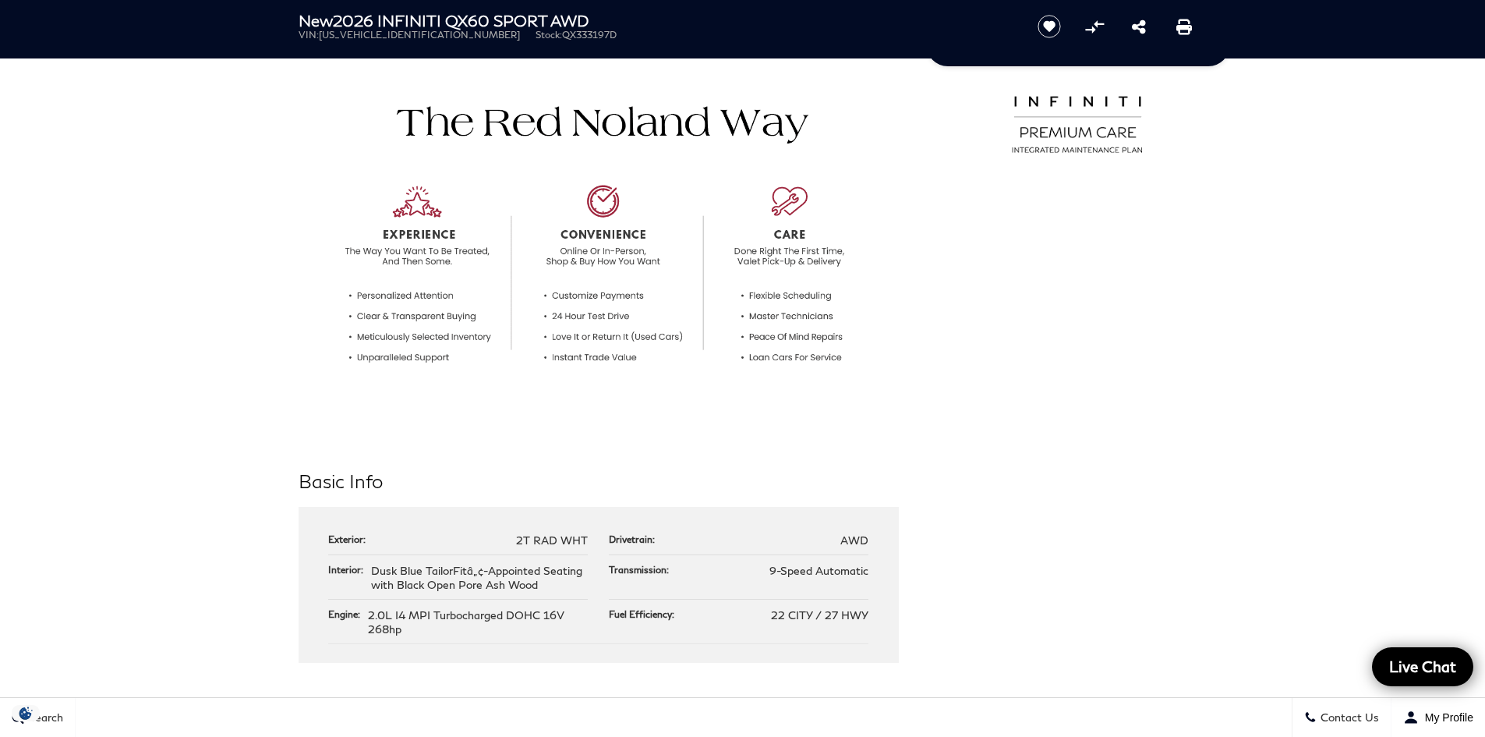
scroll to position [390, 0]
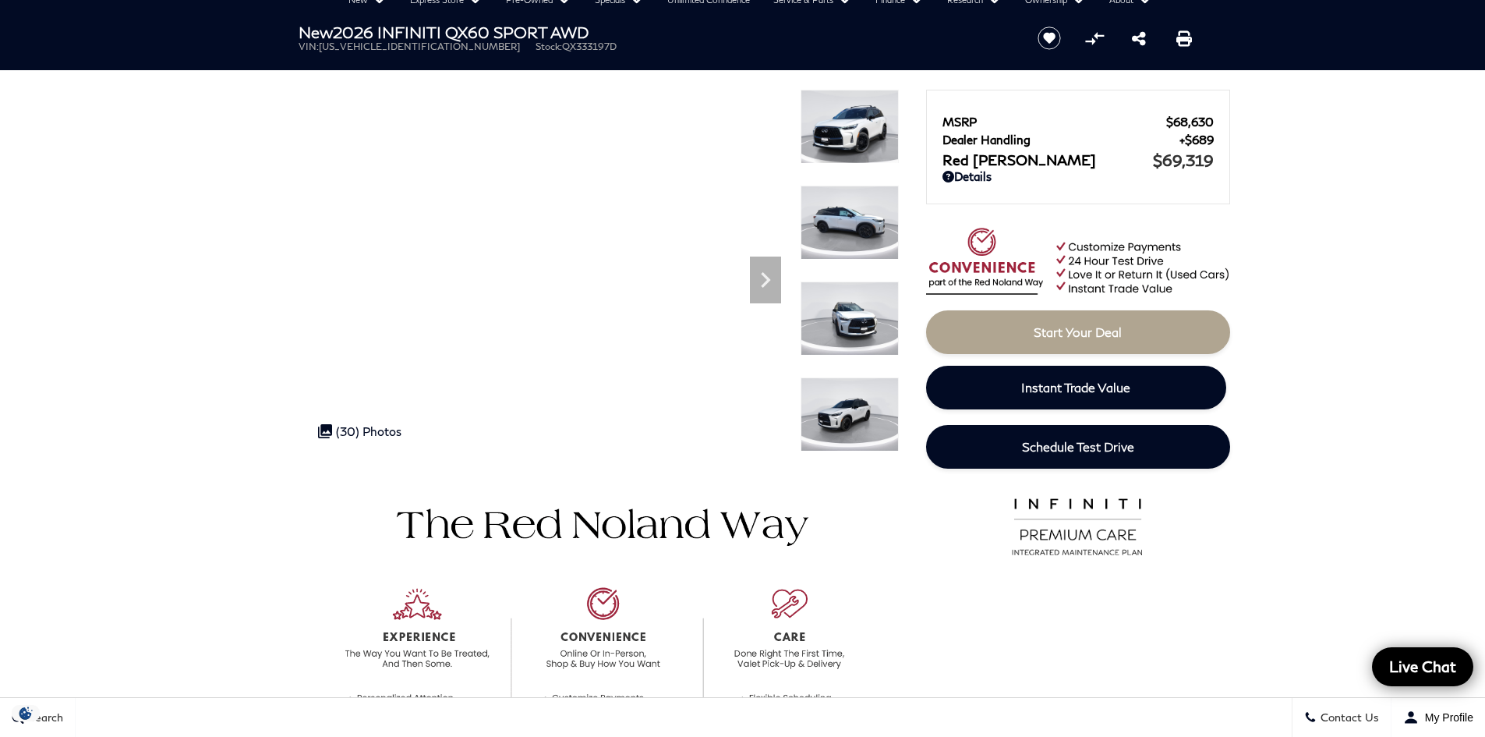
scroll to position [0, 0]
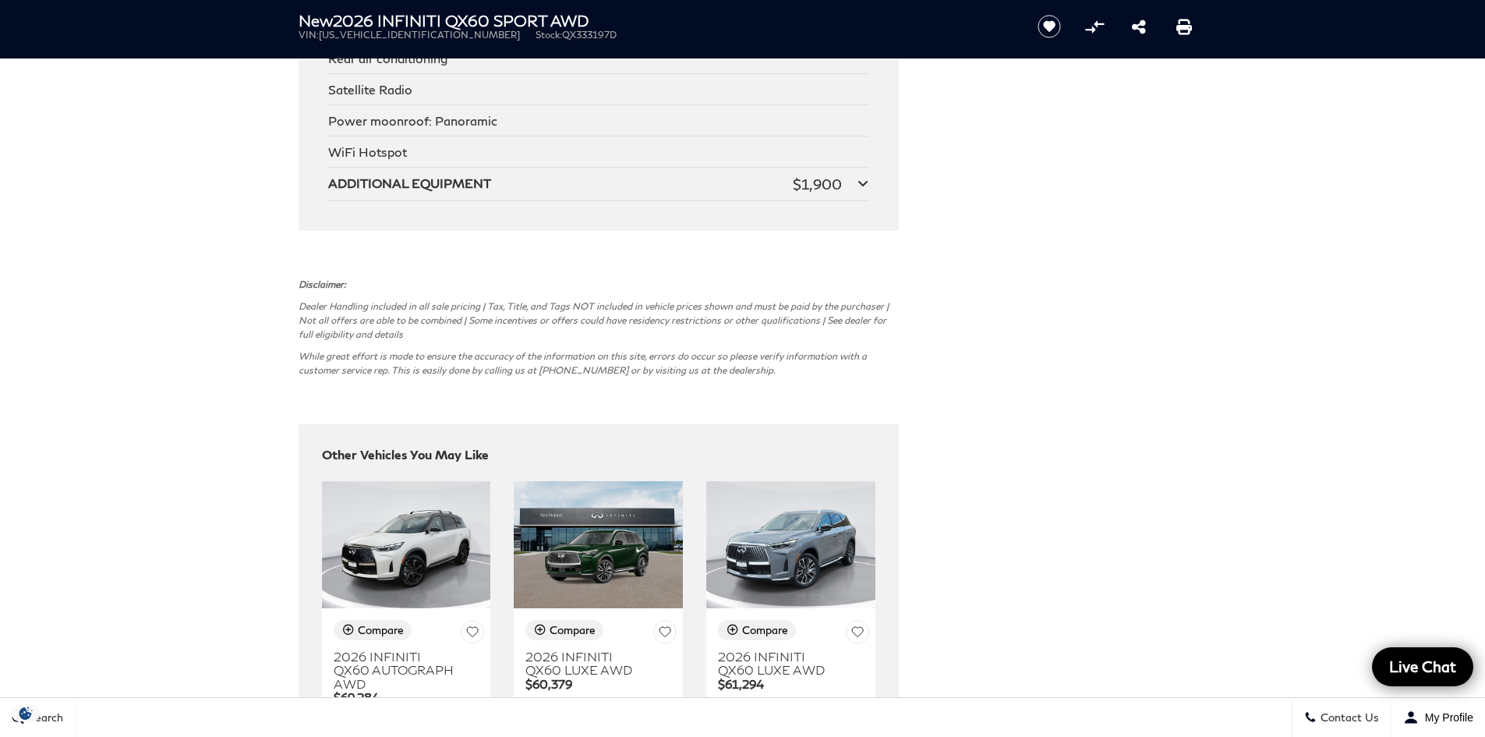
scroll to position [3897, 0]
